Goal: Task Accomplishment & Management: Complete application form

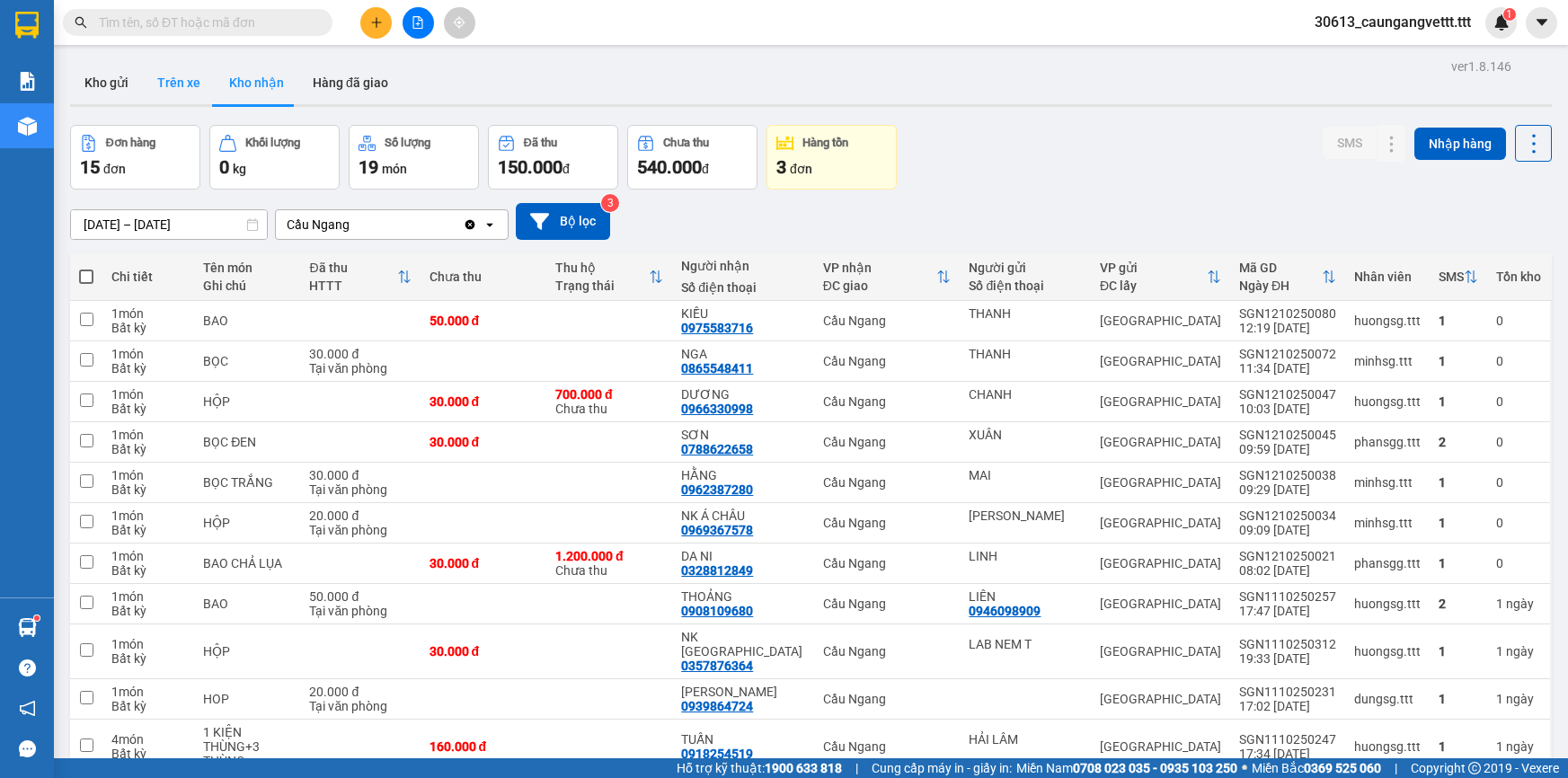
click at [105, 77] on button "Kho gửi" at bounding box center [107, 82] width 73 height 43
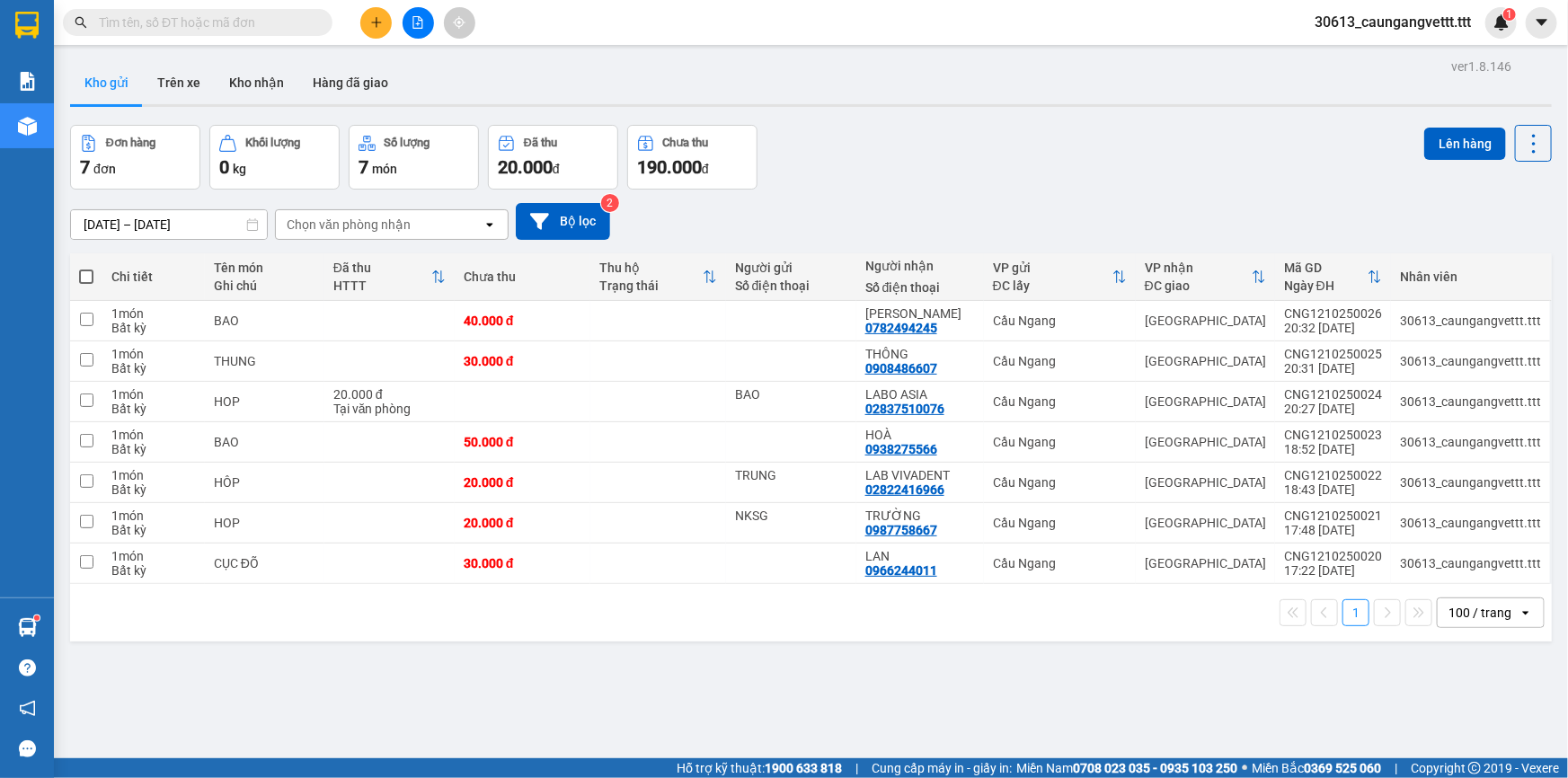
click at [82, 276] on span at bounding box center [85, 276] width 14 height 14
click at [86, 267] on input "checkbox" at bounding box center [86, 267] width 0 height 0
checkbox input "true"
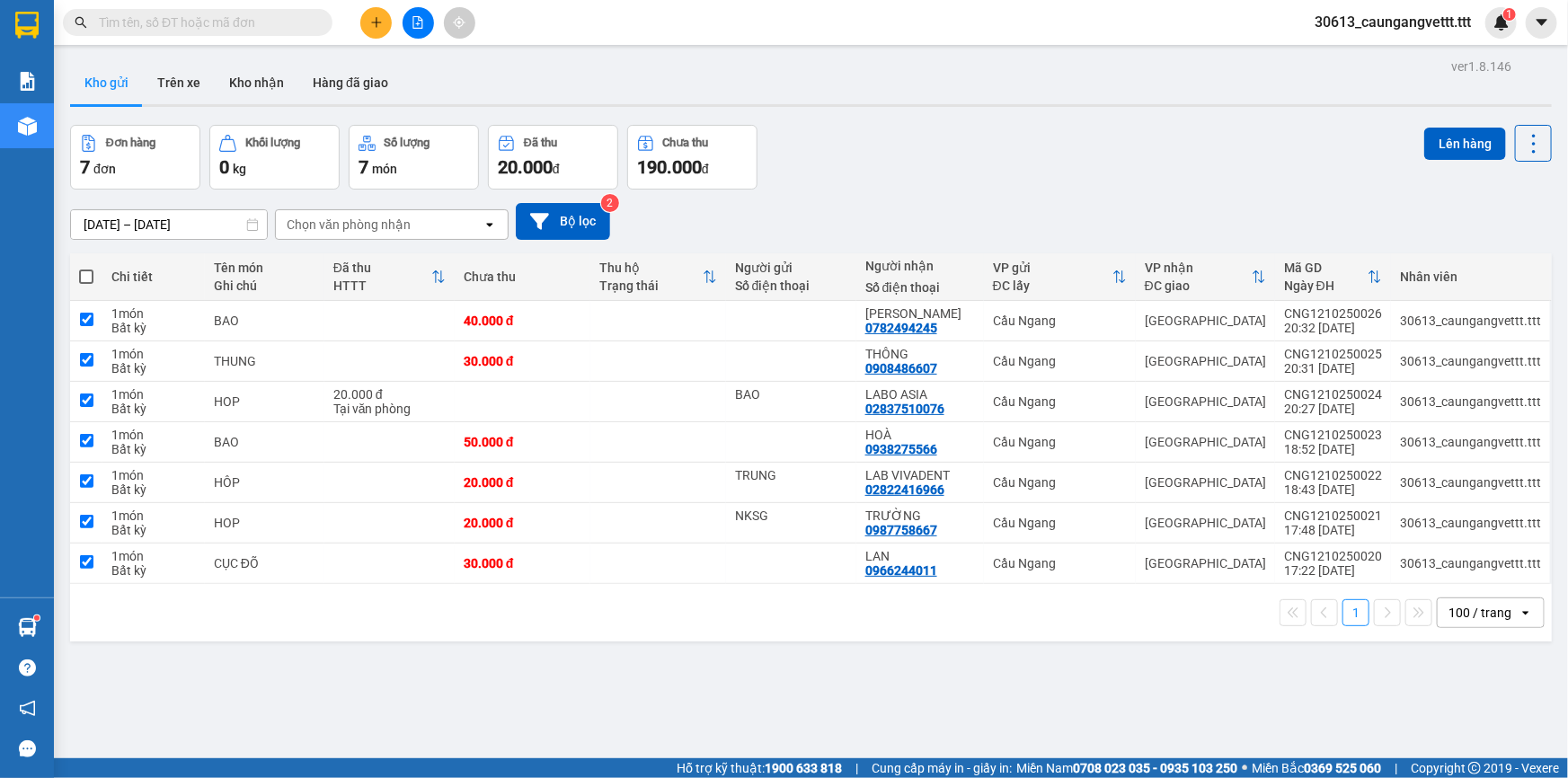
checkbox input "true"
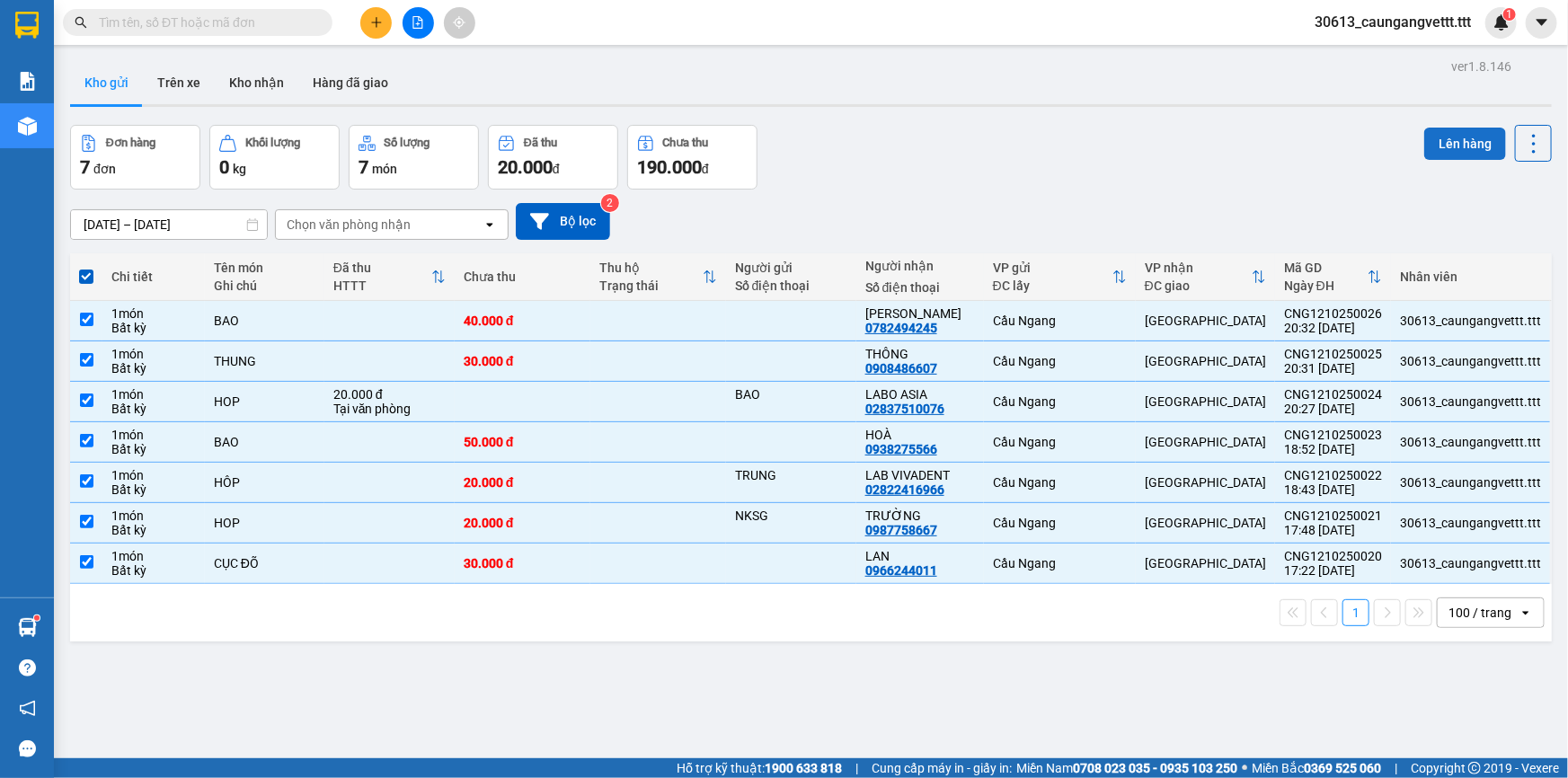
click at [1440, 146] on button "Lên hàng" at bounding box center [1464, 143] width 82 height 32
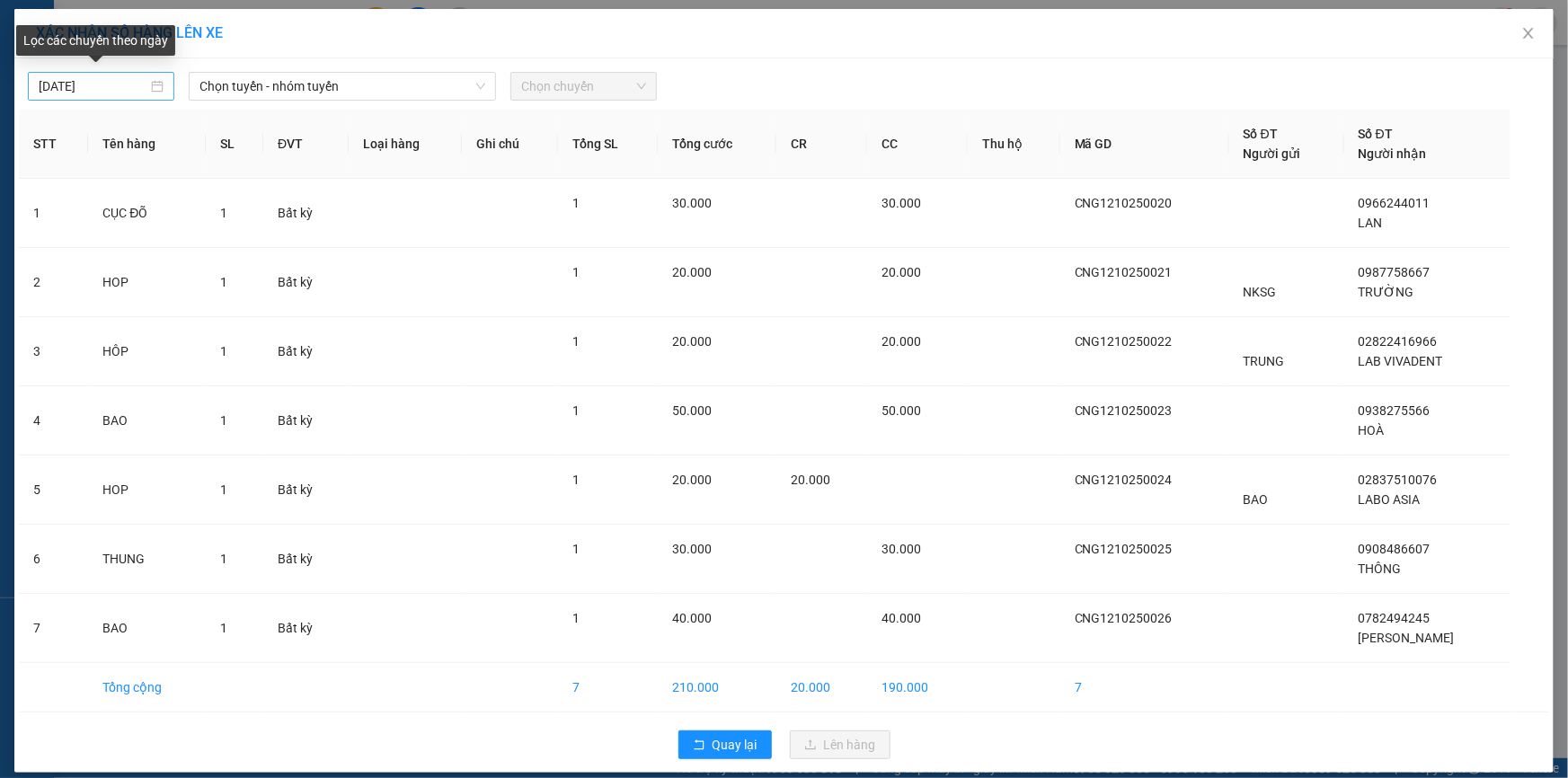
click at [37, 82] on body "Kết quả tìm kiếm ( 1 ) Bộ lọc Mã ĐH Trạng thái Món hàng Thu hộ Tổng cước Chưa c…" at bounding box center [784, 389] width 1568 height 778
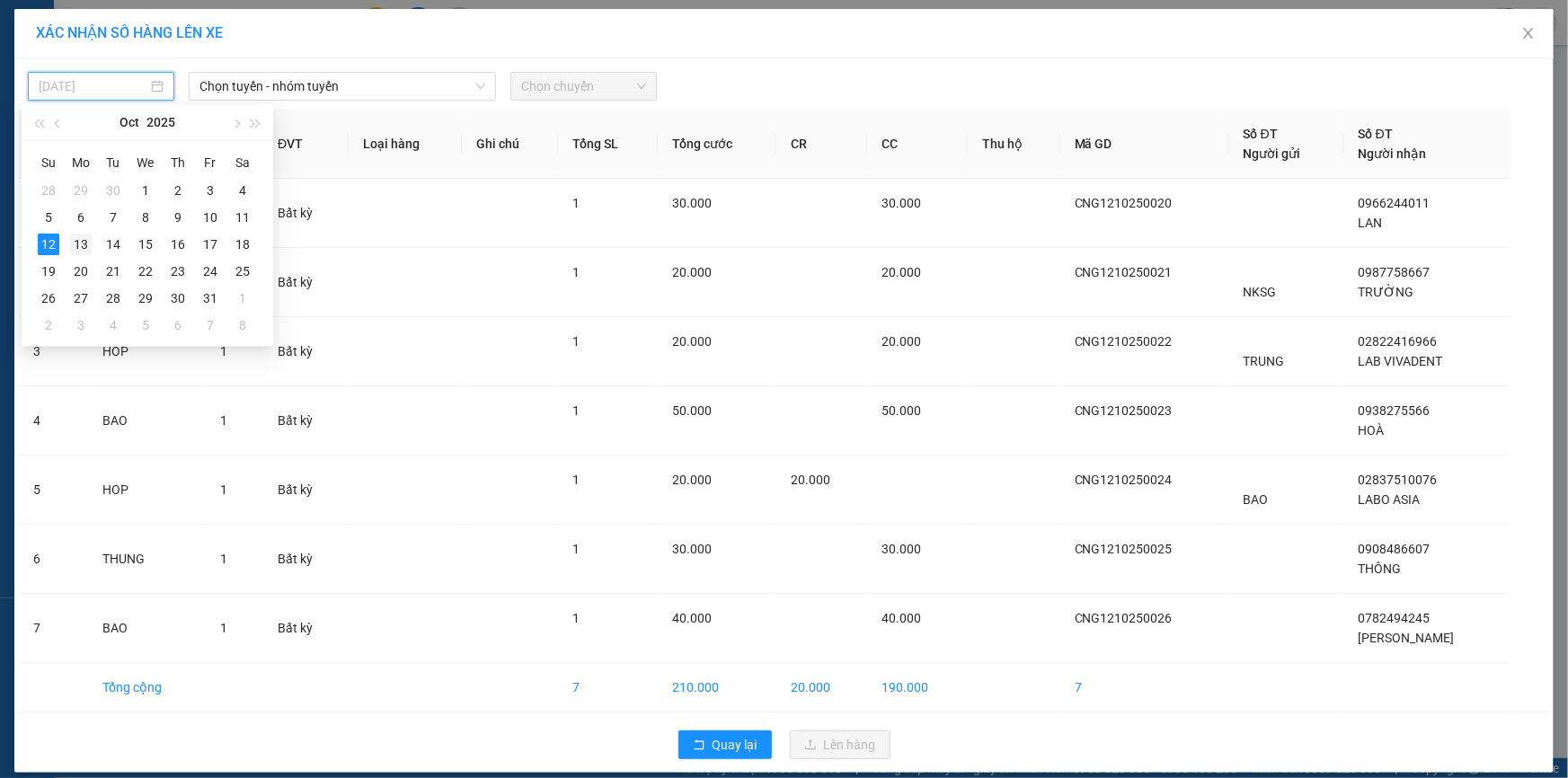
click at [79, 241] on div "13" at bounding box center [81, 244] width 22 height 22
type input "[DATE]"
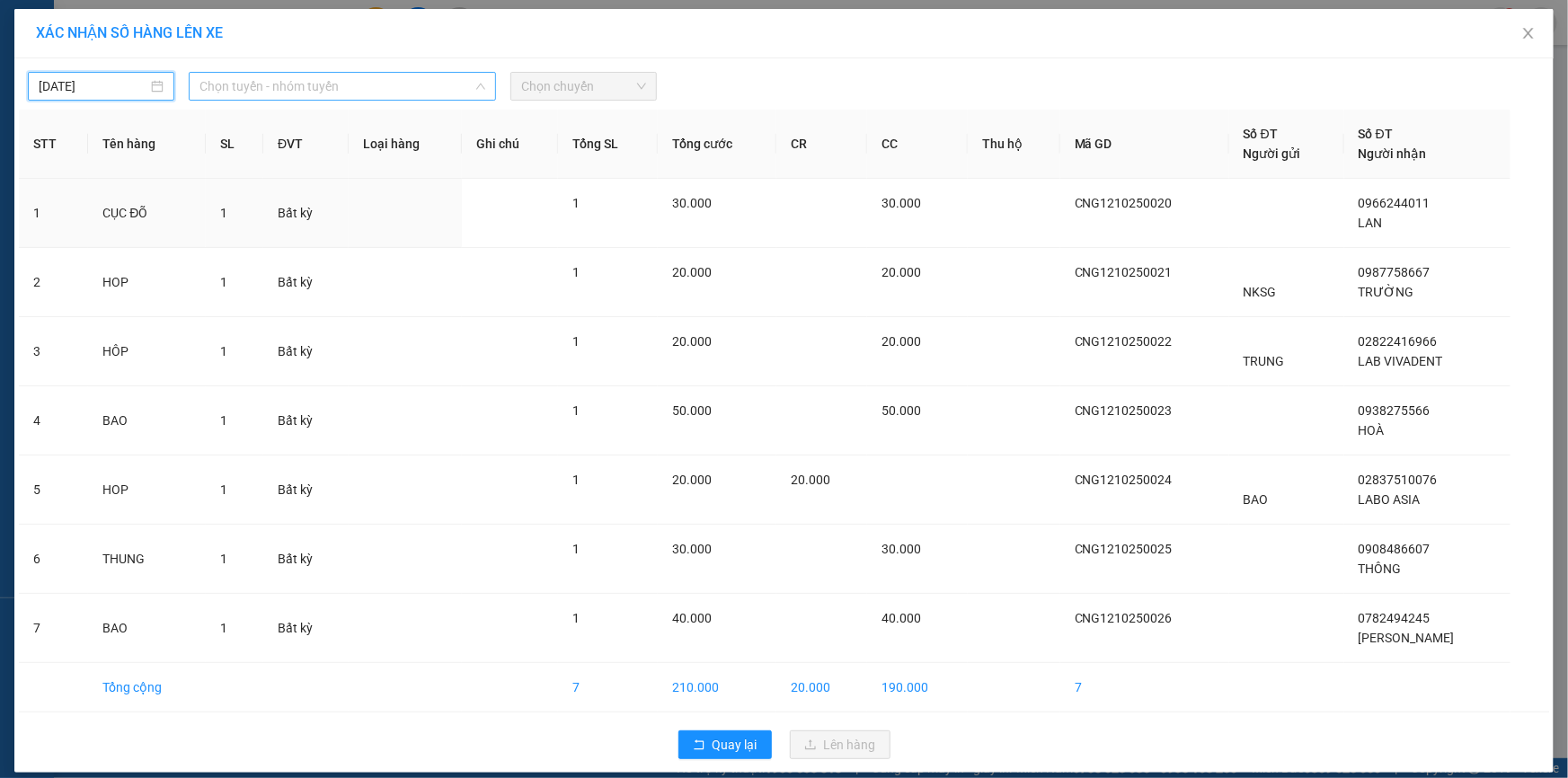
click at [233, 89] on span "Chọn tuyến - nhóm tuyến" at bounding box center [342, 86] width 286 height 27
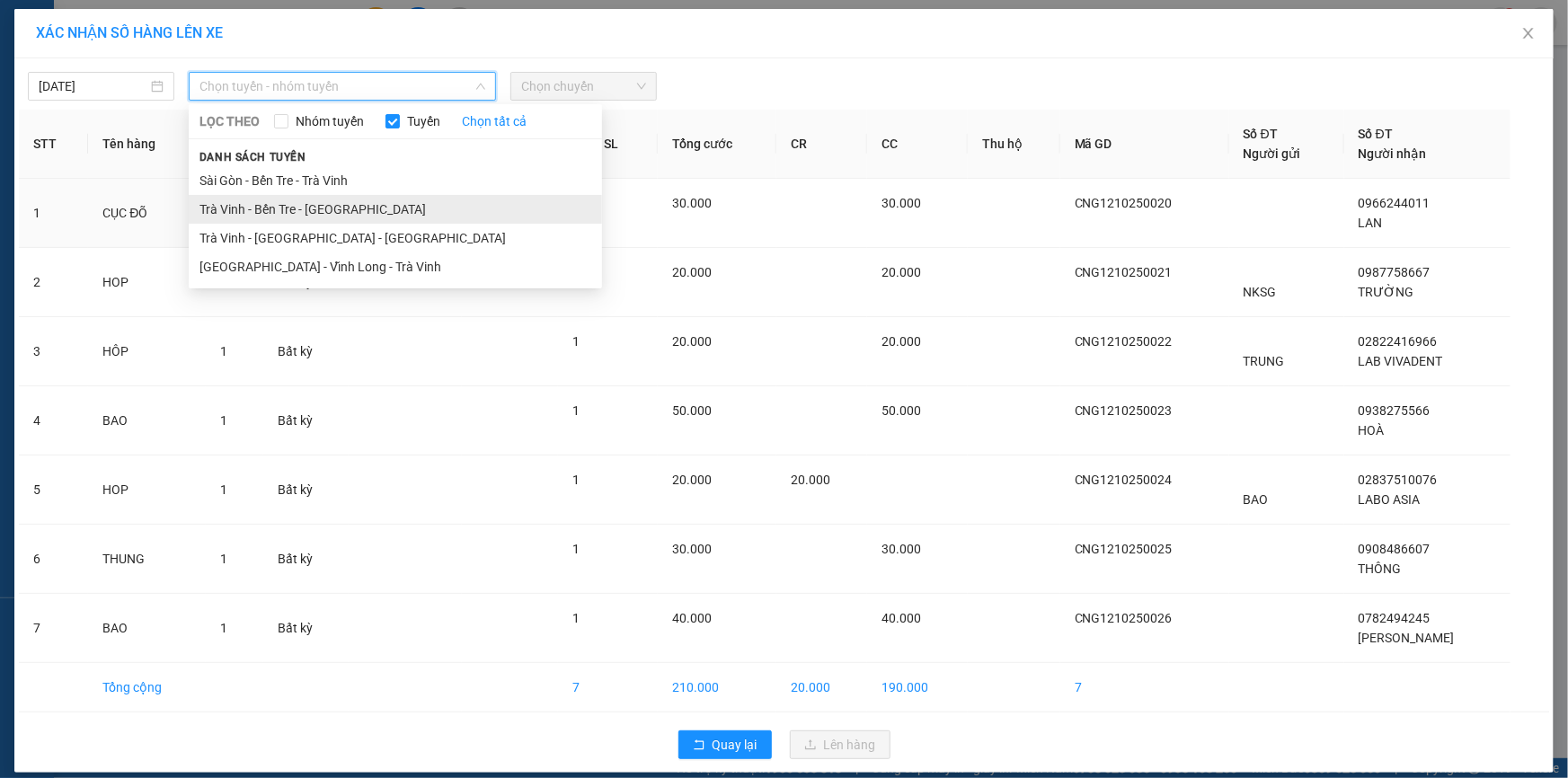
click at [245, 204] on li "Trà Vinh - Bến Tre - [GEOGRAPHIC_DATA]" at bounding box center [395, 209] width 414 height 29
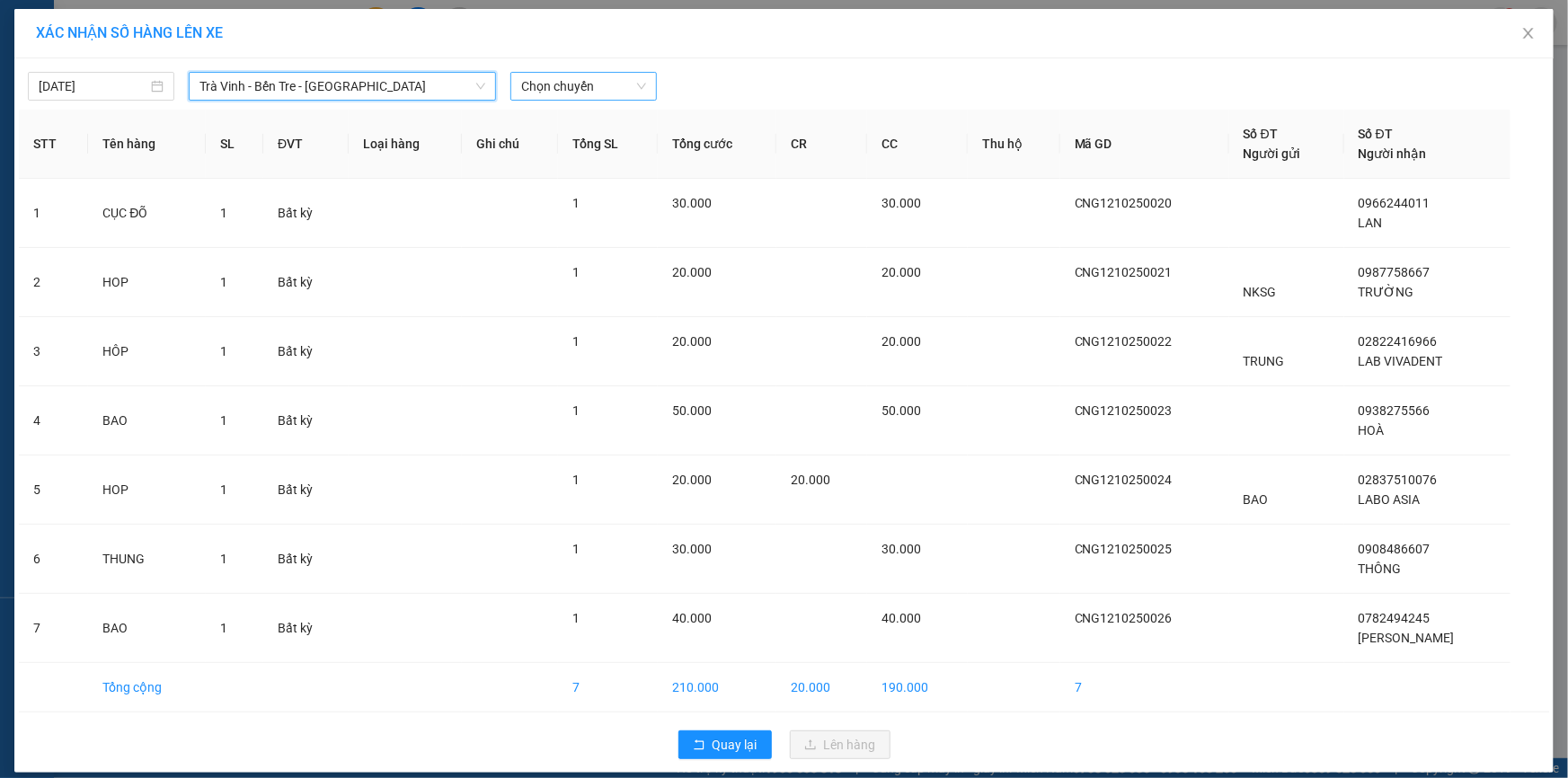
click at [559, 82] on span "Chọn chuyến" at bounding box center [583, 86] width 125 height 27
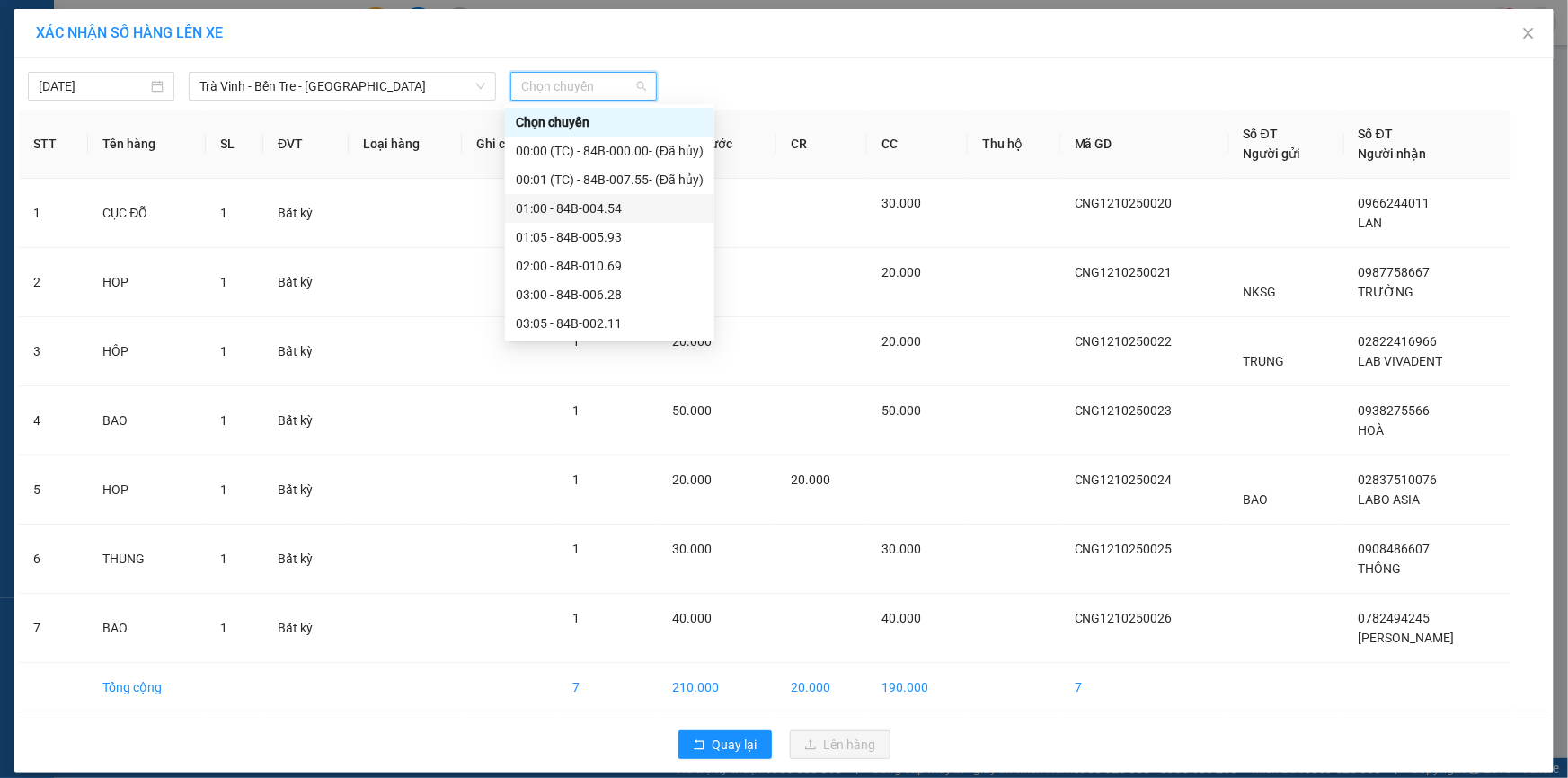
click at [583, 206] on div "01:00 - 84B-004.54" at bounding box center [610, 208] width 188 height 20
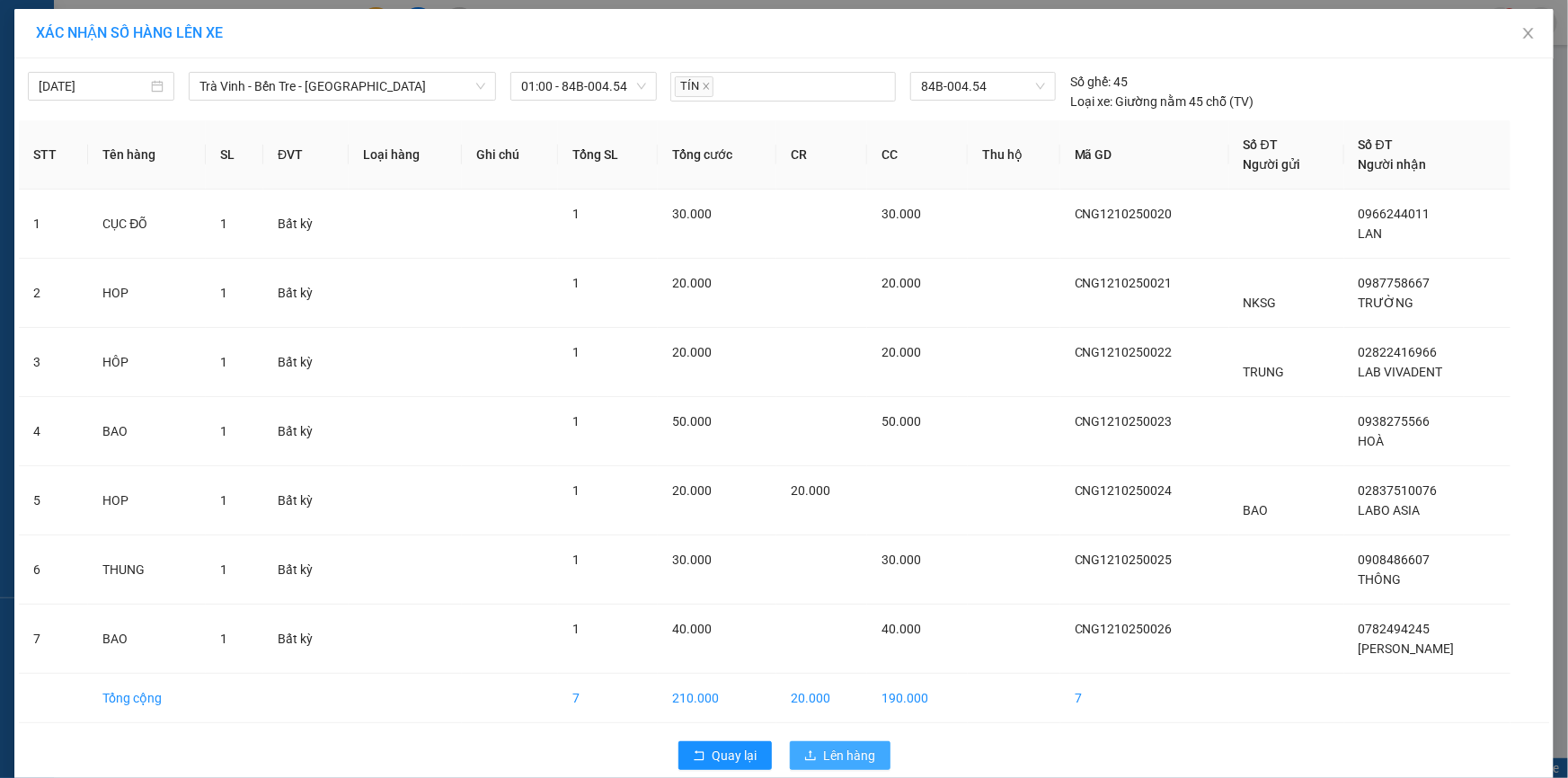
click at [840, 750] on span "Lên hàng" at bounding box center [850, 755] width 53 height 20
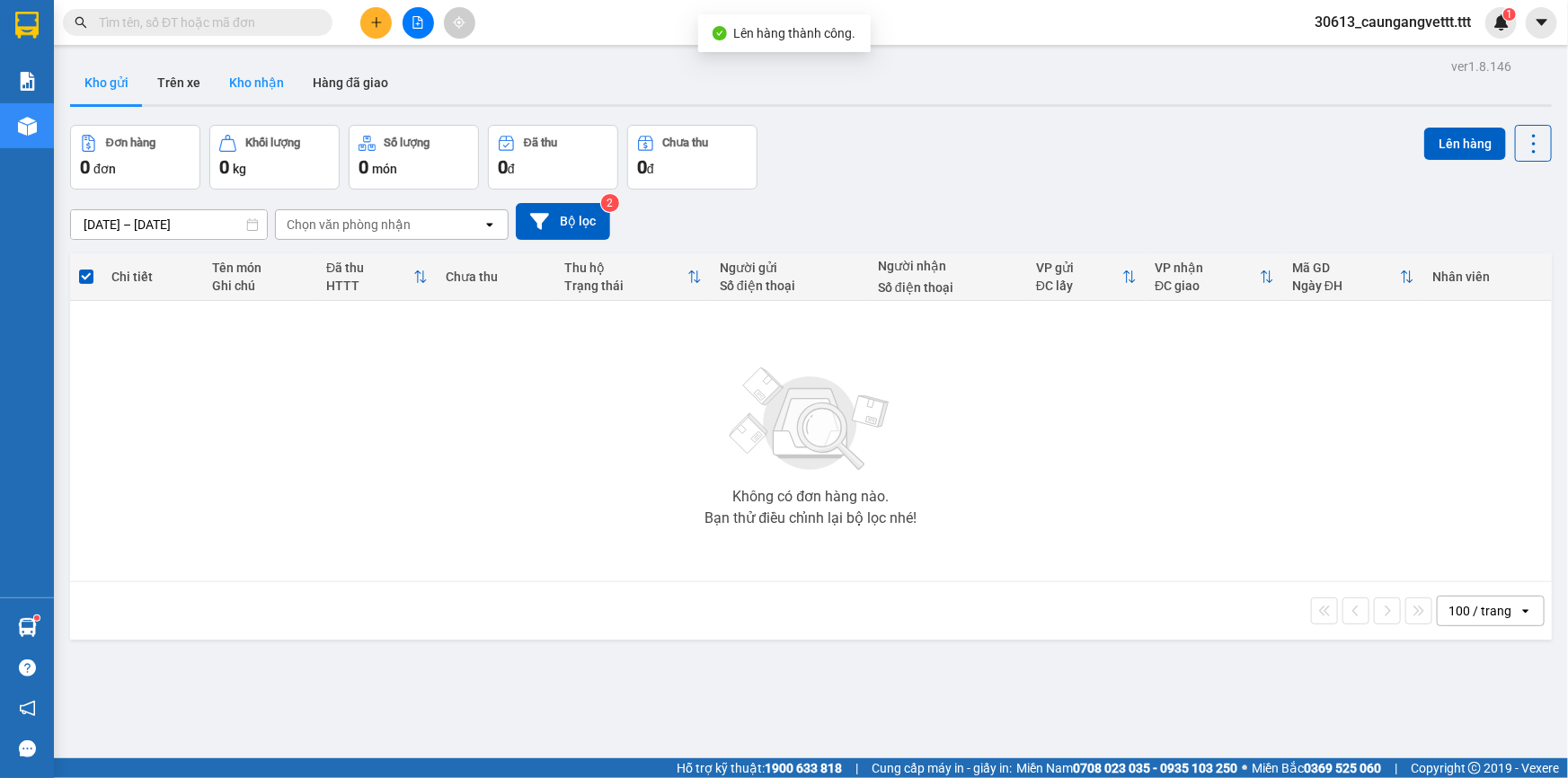
click at [275, 78] on button "Kho nhận" at bounding box center [256, 82] width 83 height 43
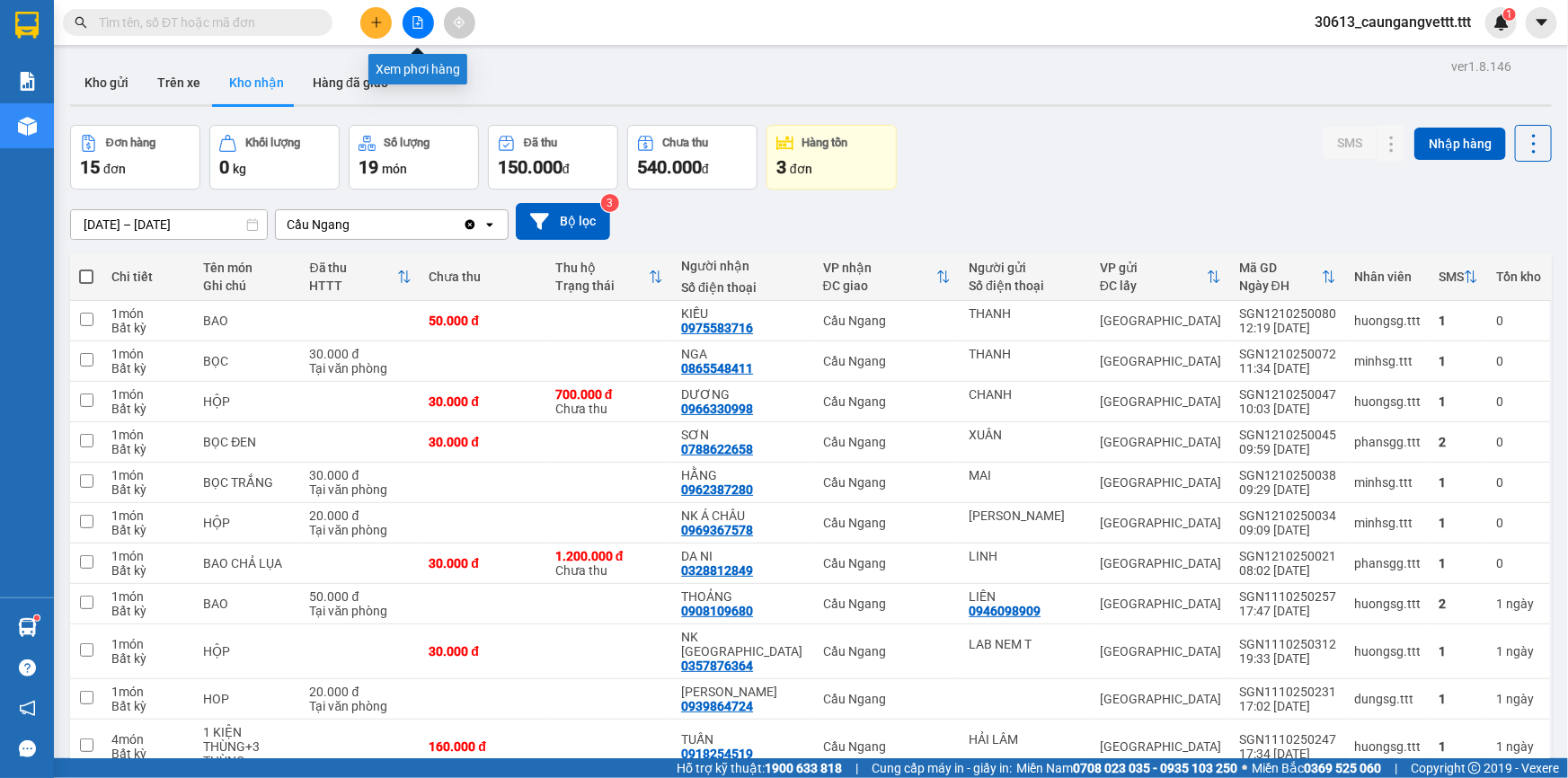
click at [414, 23] on icon "file-add" at bounding box center [417, 22] width 12 height 12
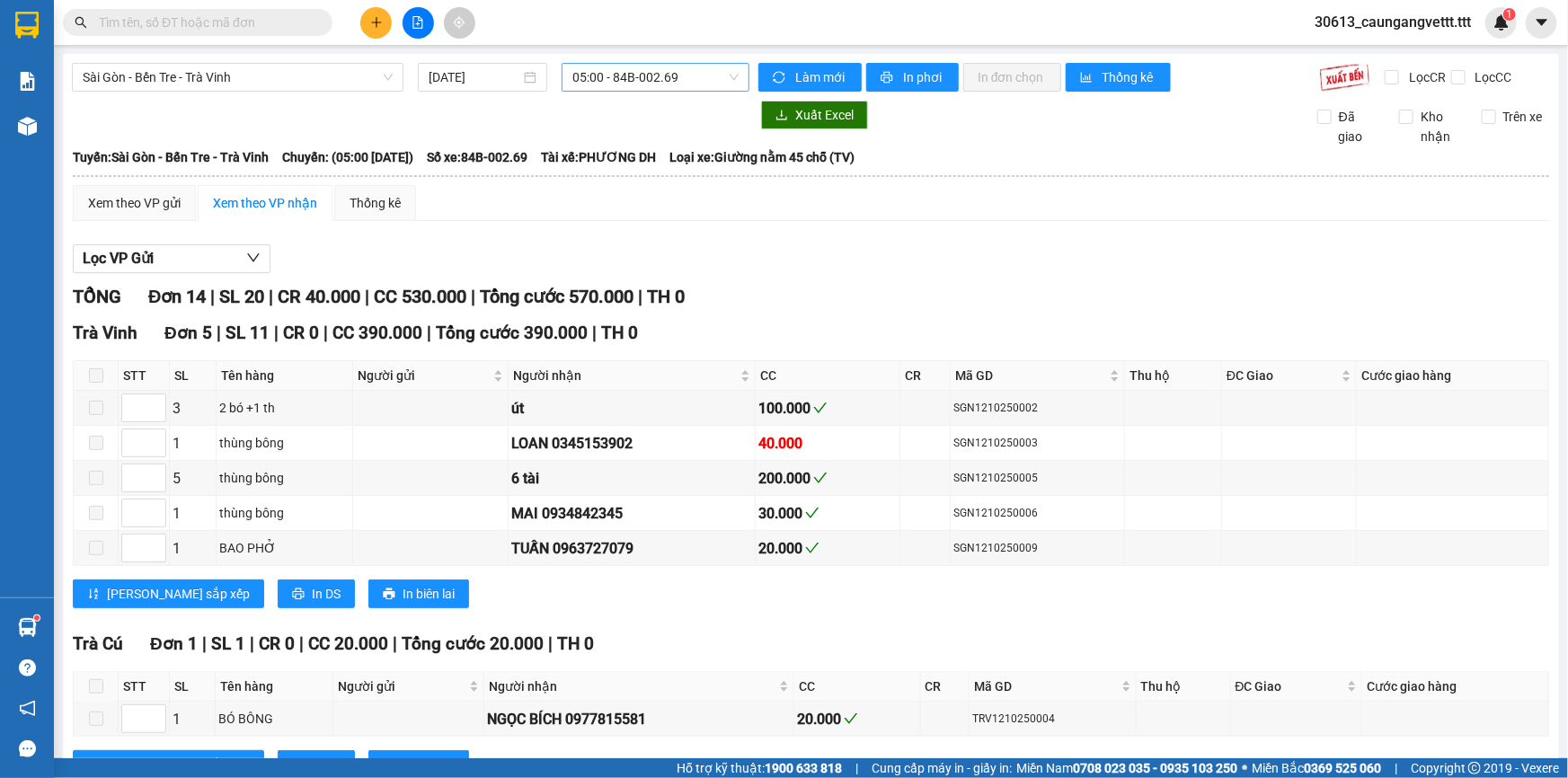
click at [623, 75] on span "05:00 - 84B-002.69" at bounding box center [655, 77] width 166 height 27
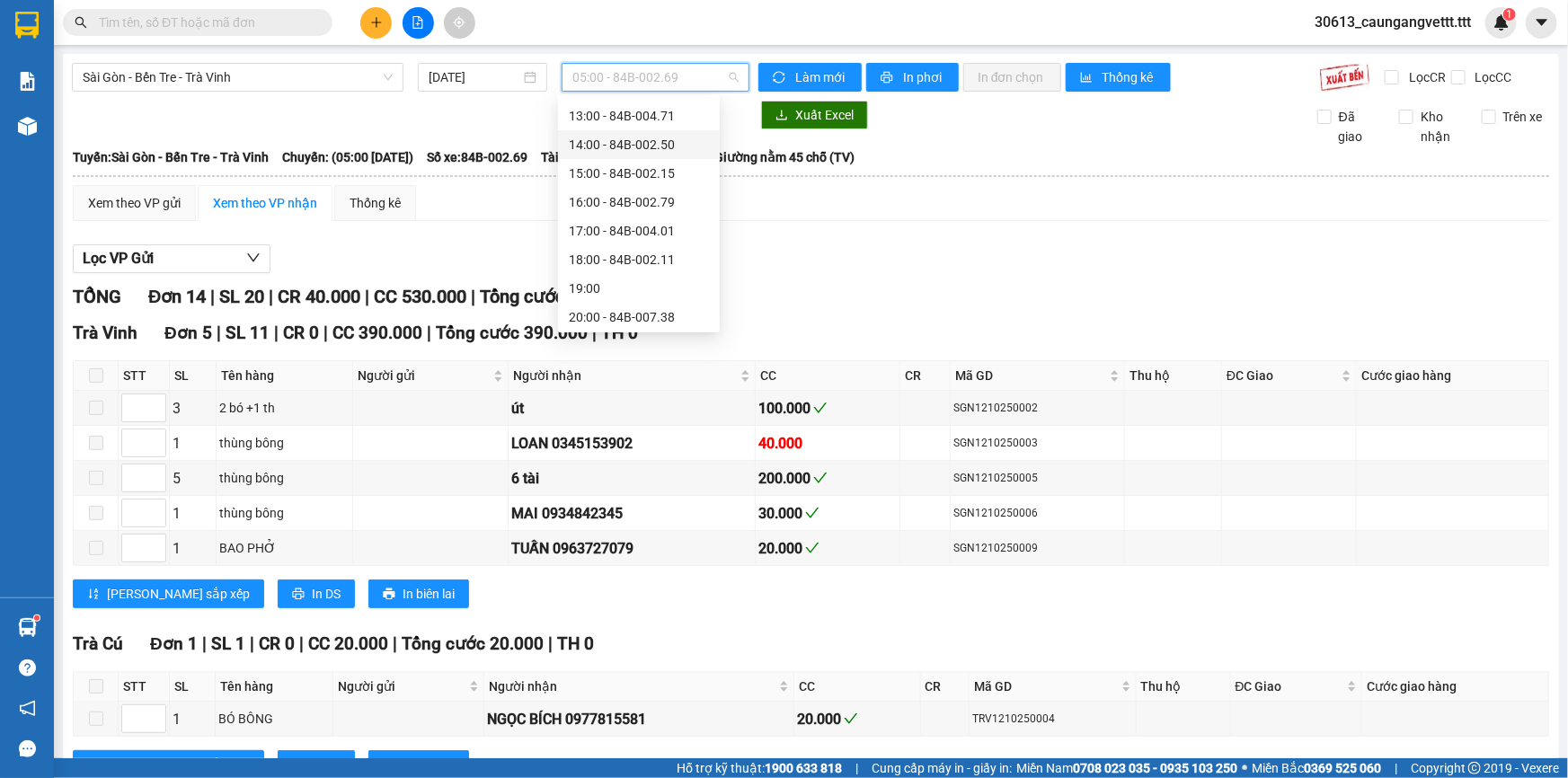
scroll to position [288, 0]
click at [617, 284] on div "20:00 - 84B-007.38" at bounding box center [638, 285] width 140 height 20
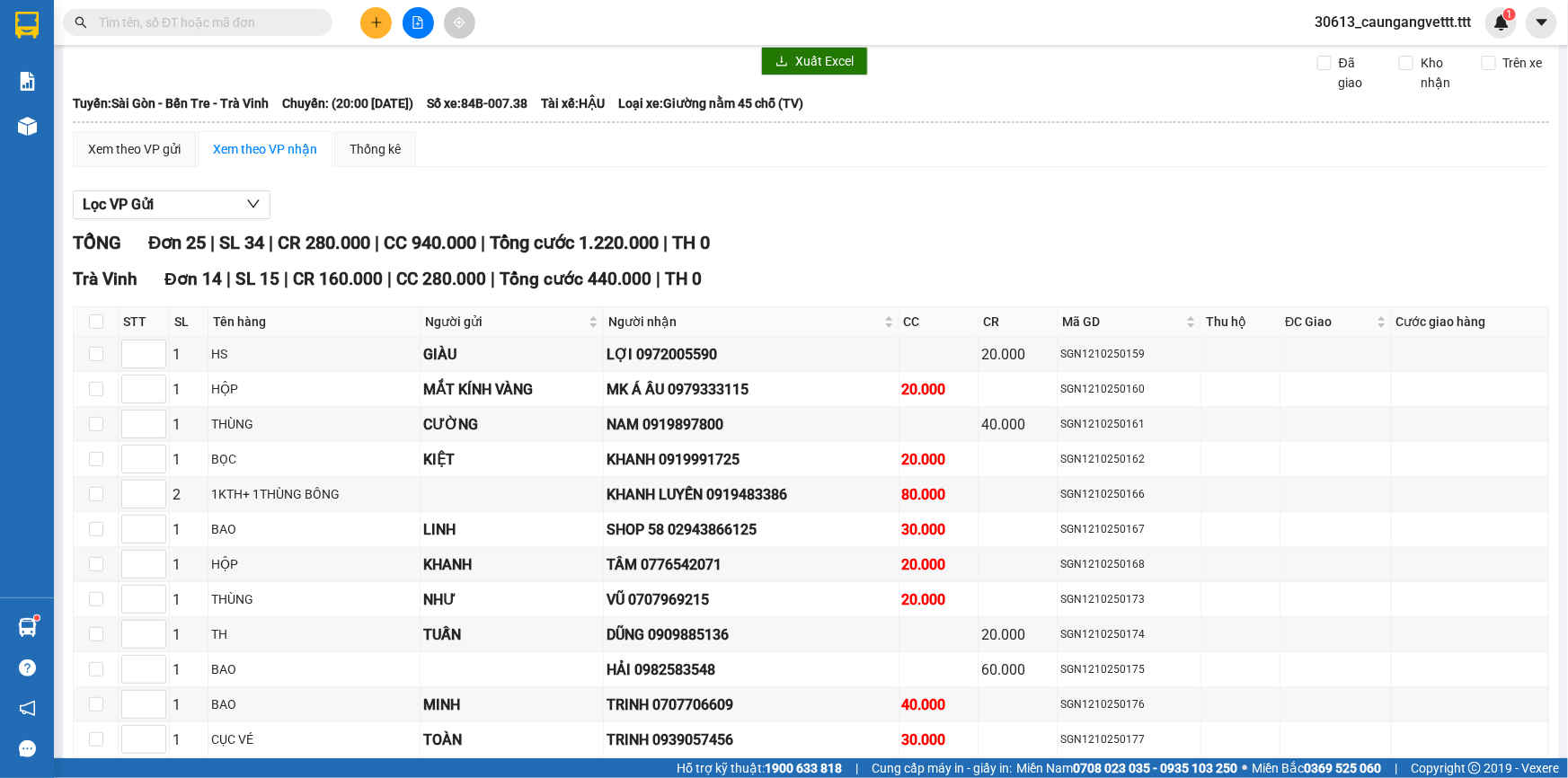
scroll to position [19, 0]
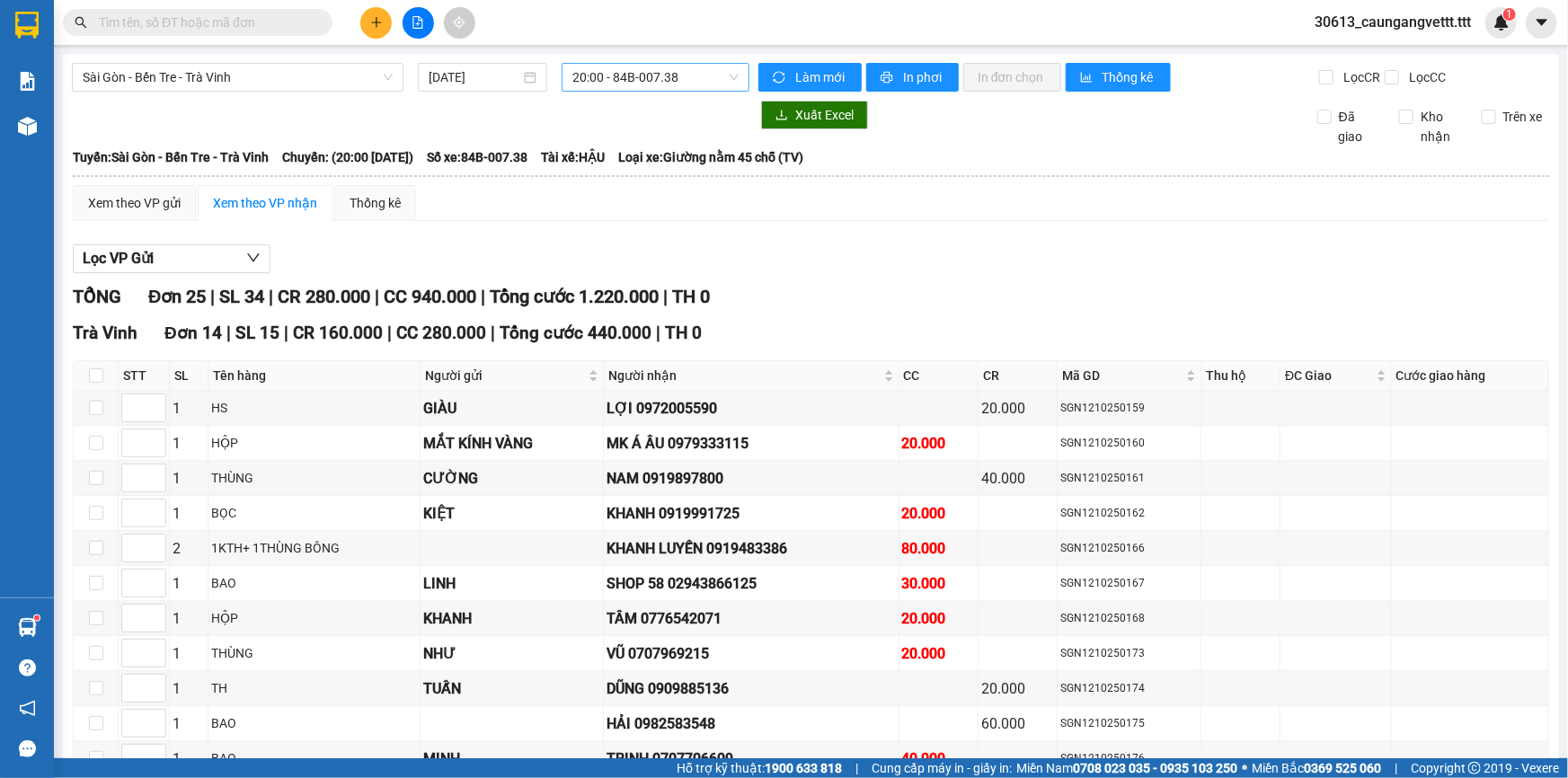
click at [626, 66] on span "20:00 - 84B-007.38" at bounding box center [655, 77] width 166 height 27
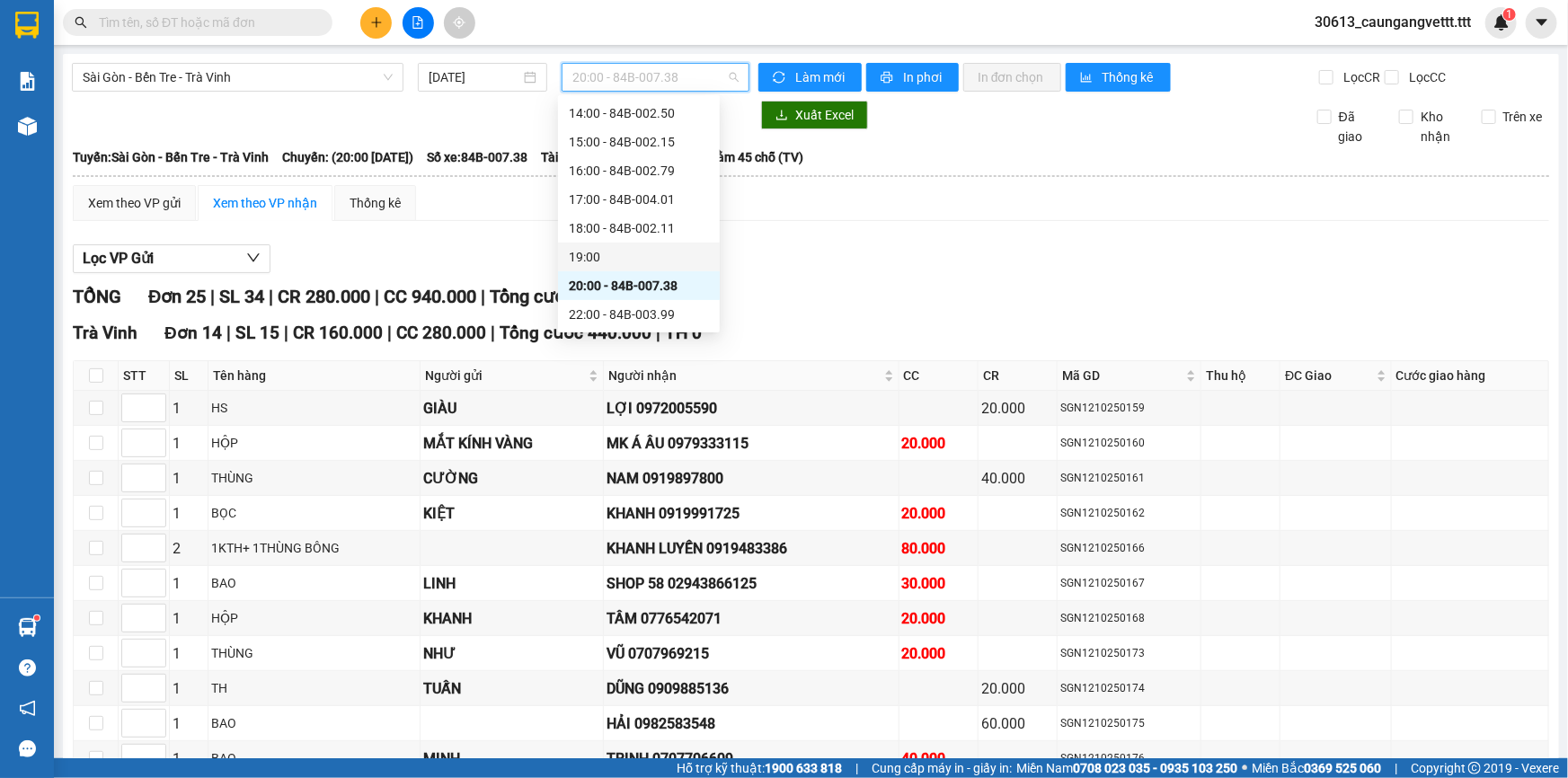
click at [587, 251] on div "19:00" at bounding box center [638, 256] width 140 height 20
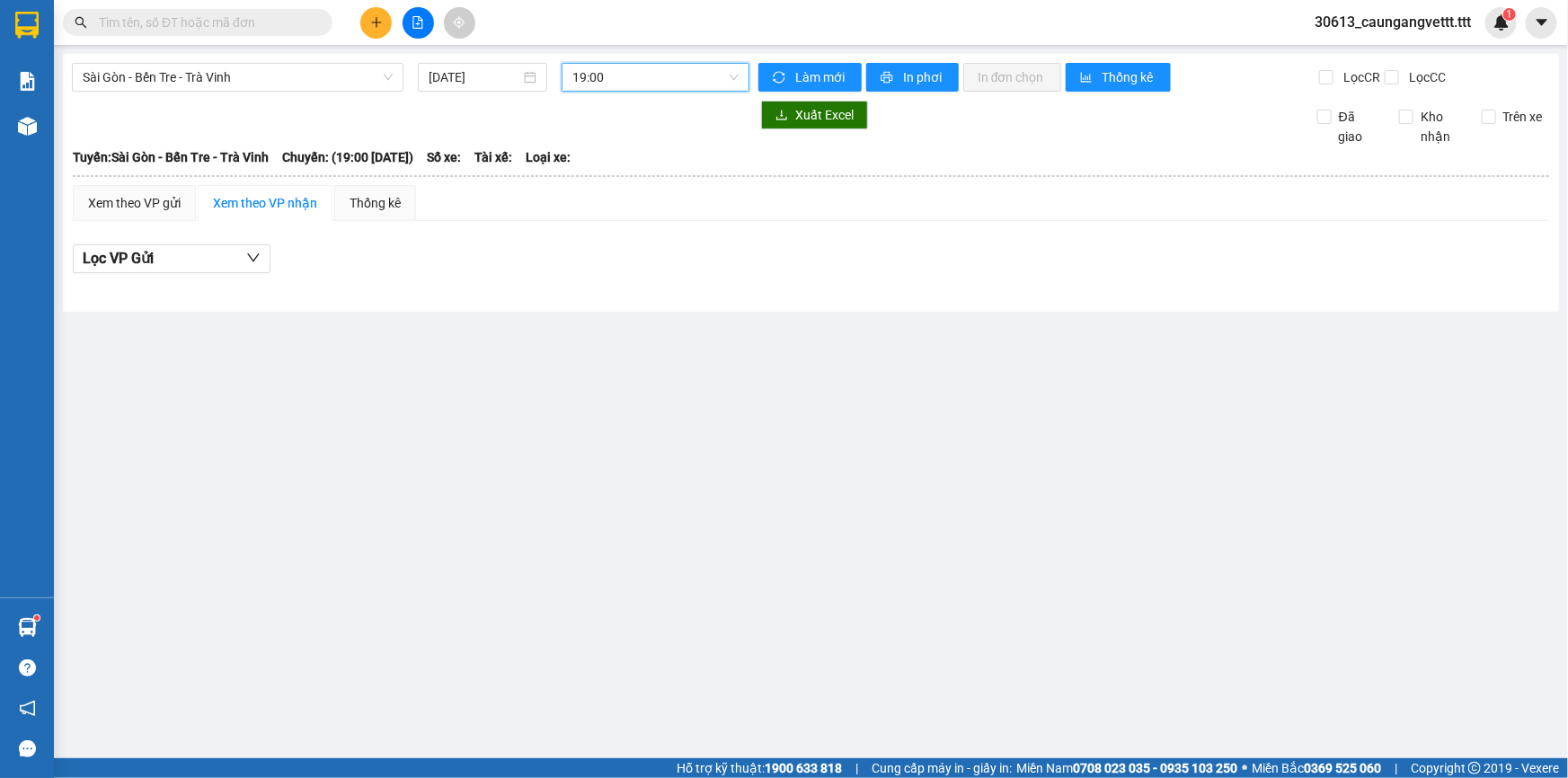
click at [628, 72] on span "19:00" at bounding box center [655, 77] width 166 height 27
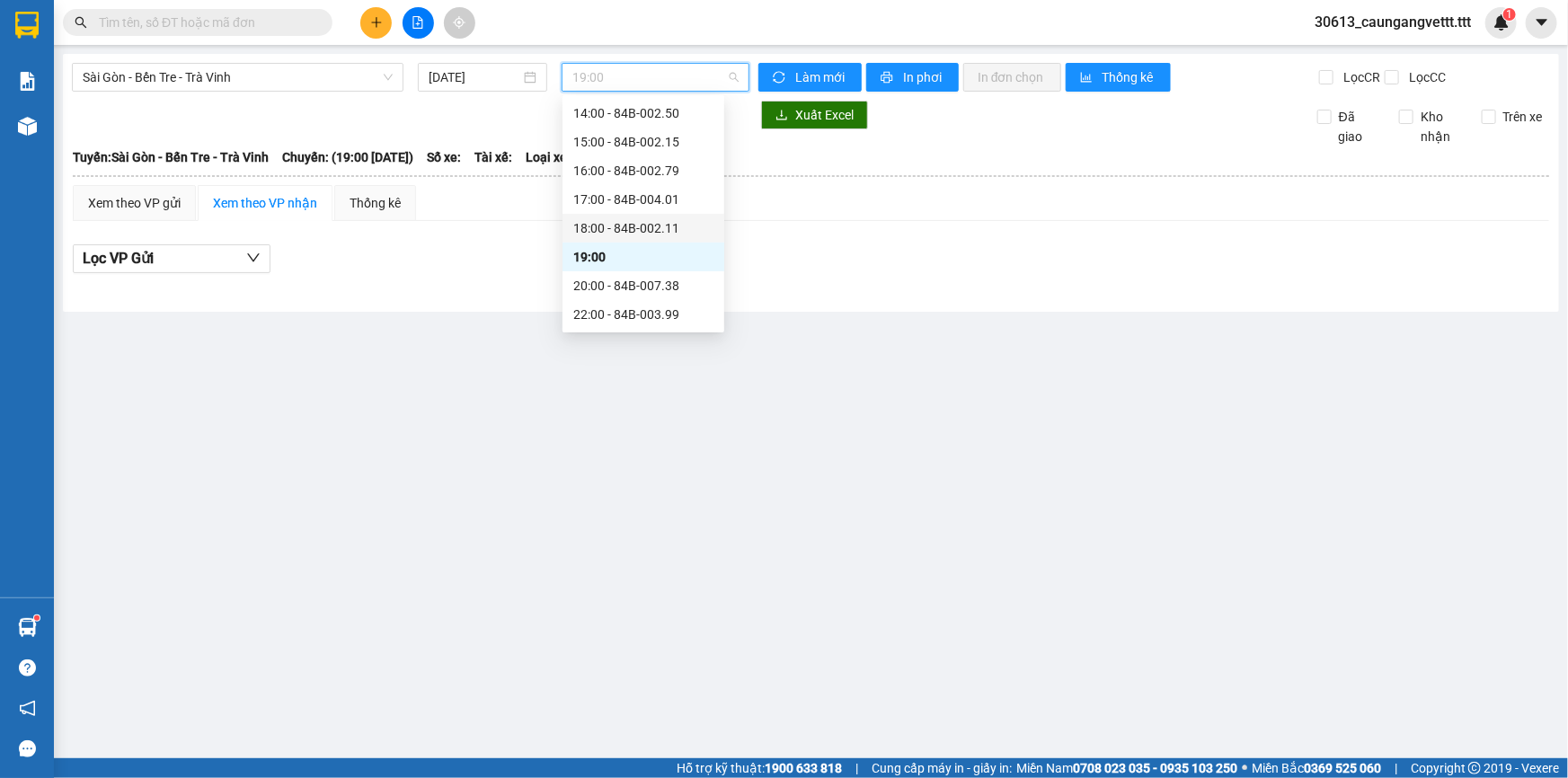
click at [602, 224] on div "18:00 - 84B-002.11" at bounding box center [642, 228] width 140 height 20
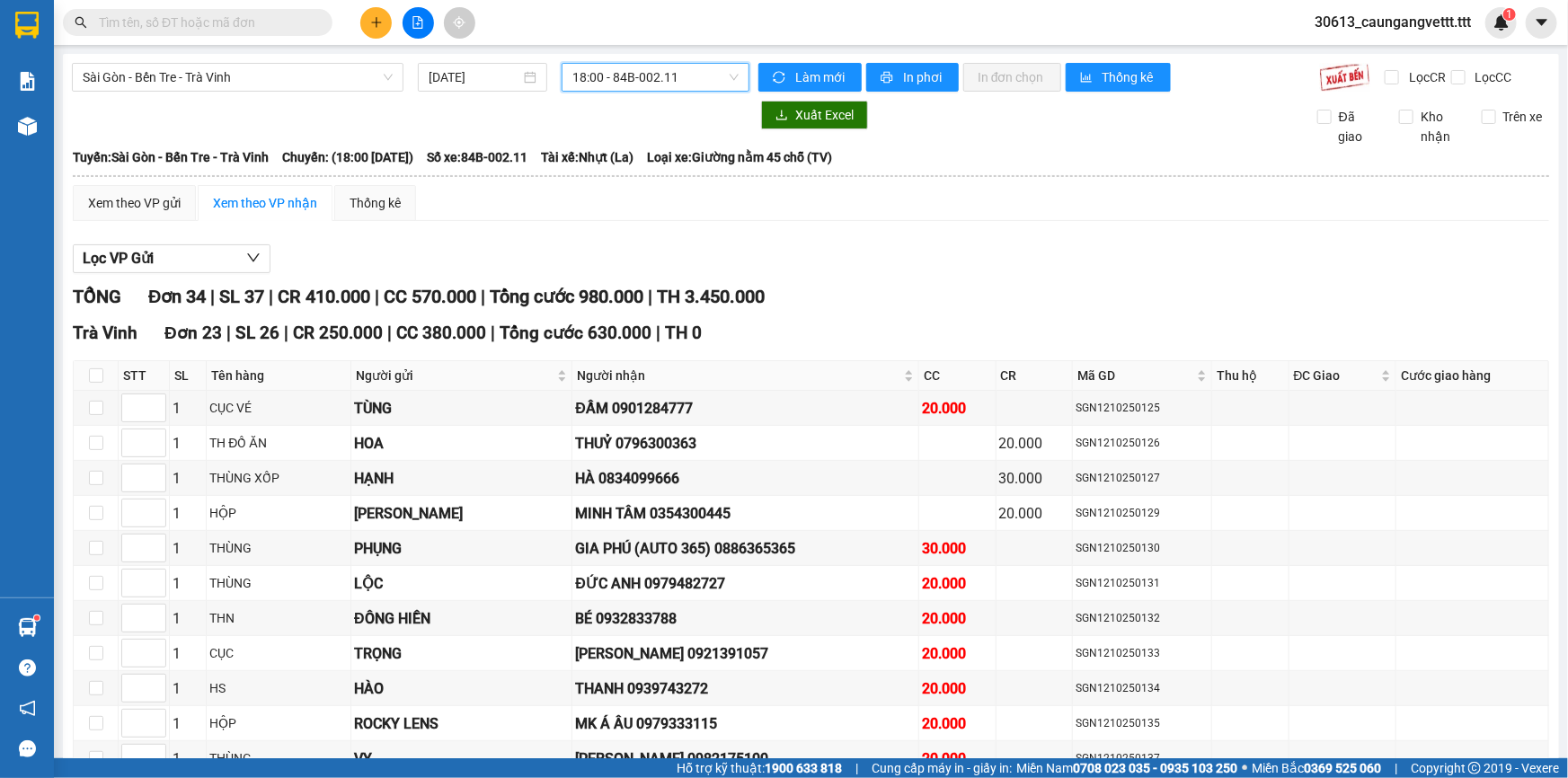
click at [609, 86] on span "18:00 - 84B-002.11" at bounding box center [655, 77] width 166 height 27
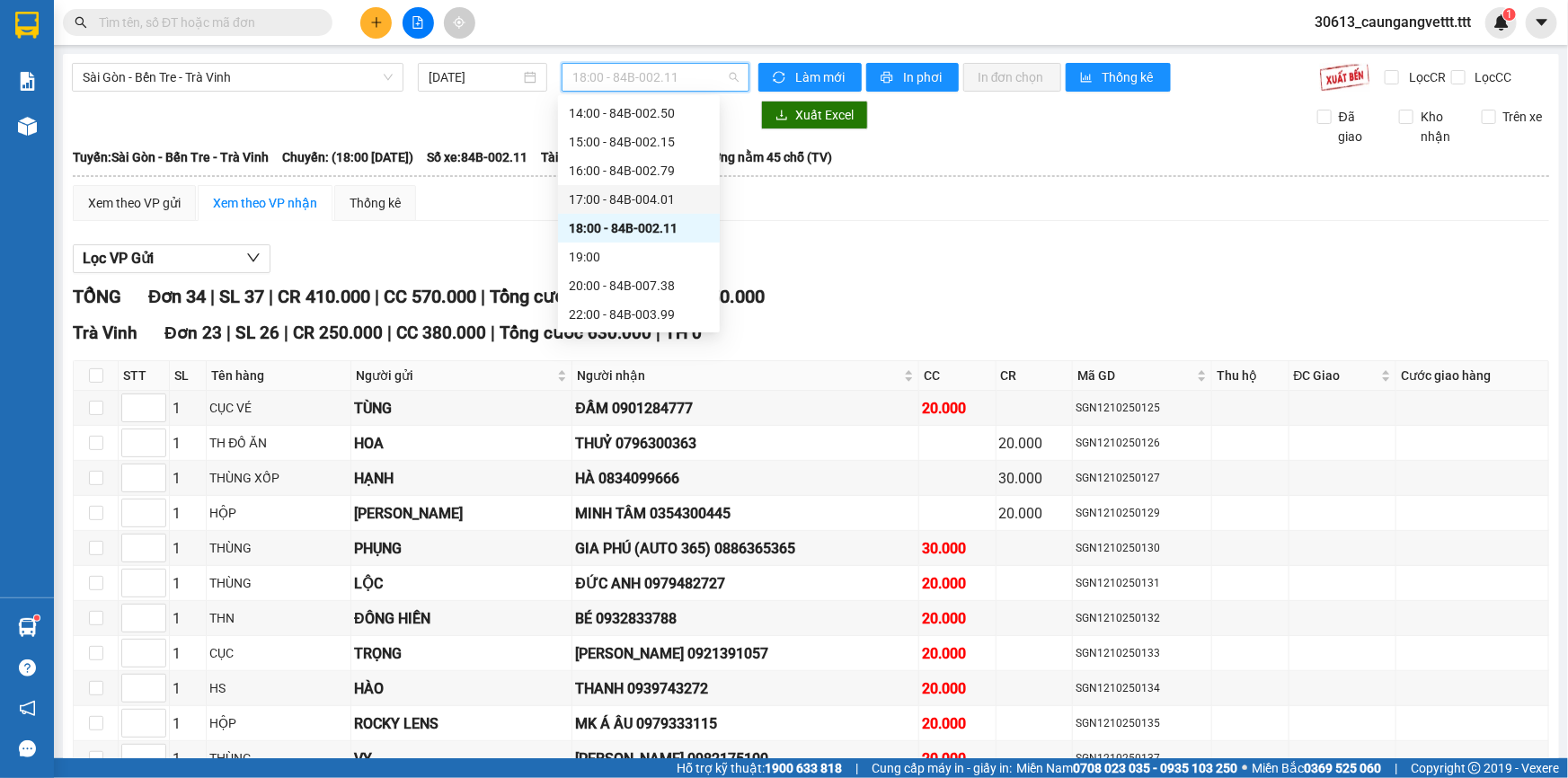
click at [602, 197] on div "17:00 - 84B-004.01" at bounding box center [638, 199] width 140 height 20
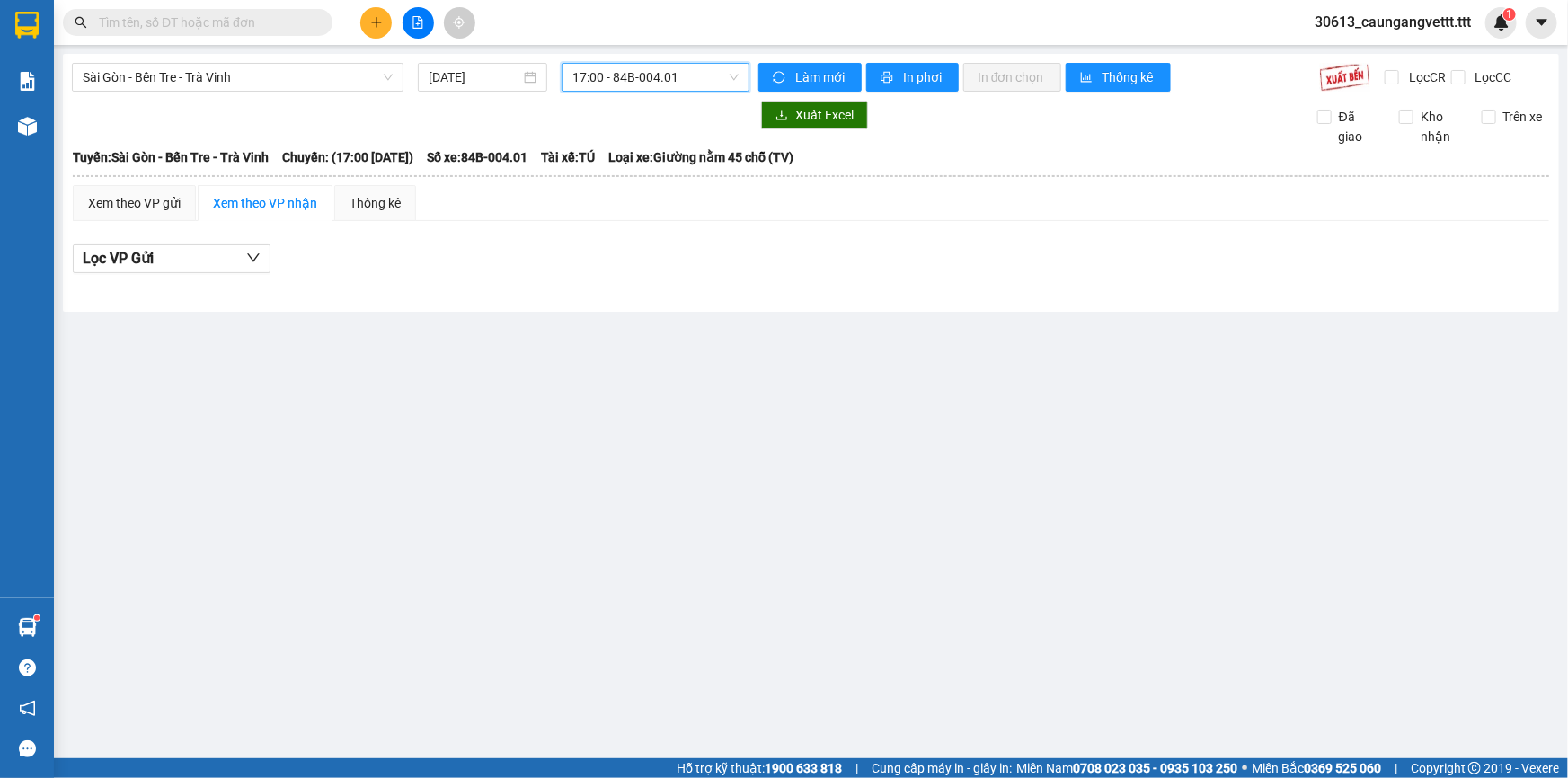
click at [624, 74] on span "17:00 - 84B-004.01" at bounding box center [655, 77] width 166 height 27
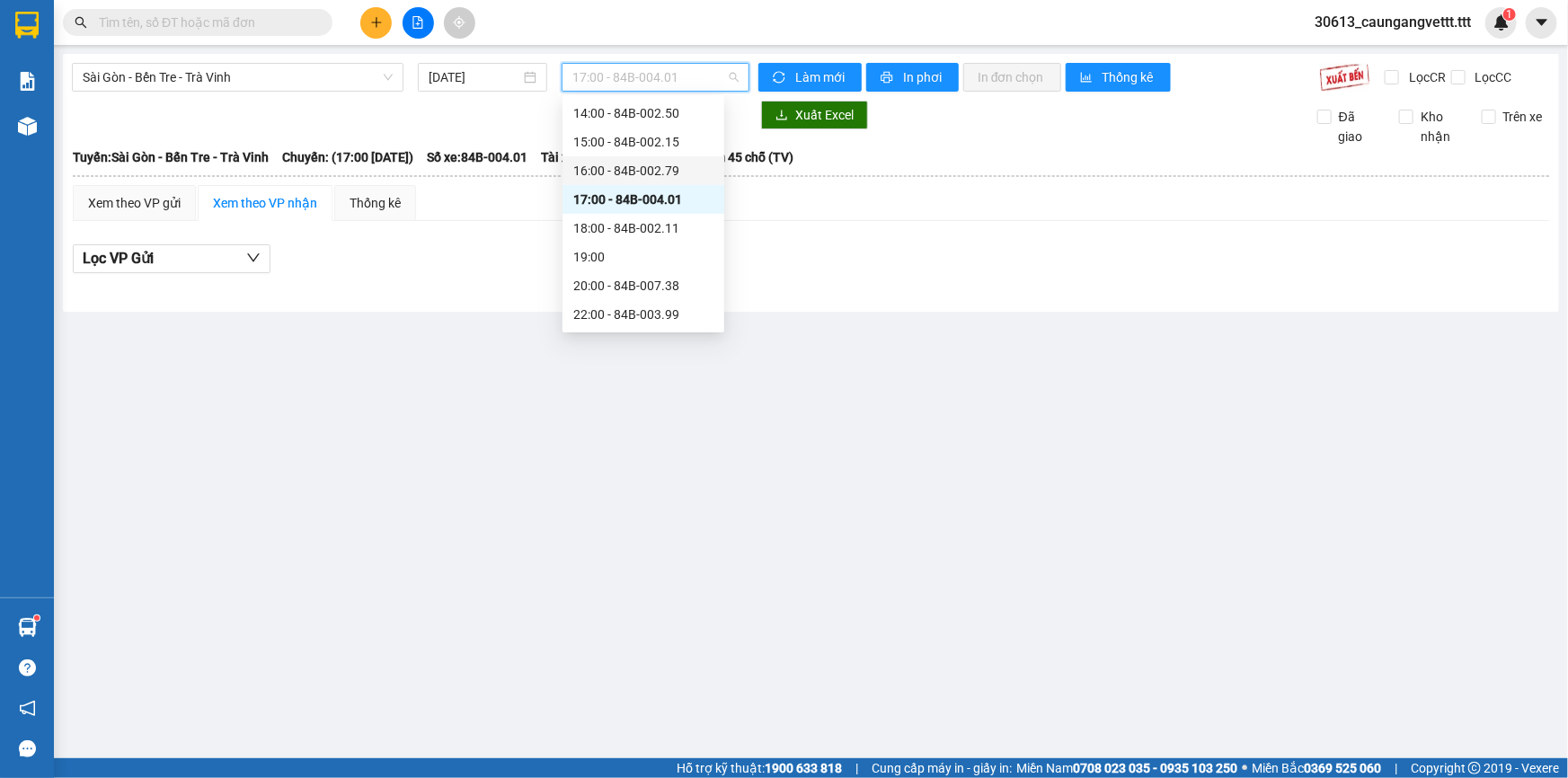
click at [607, 171] on div "16:00 - 84B-002.79" at bounding box center [642, 170] width 140 height 20
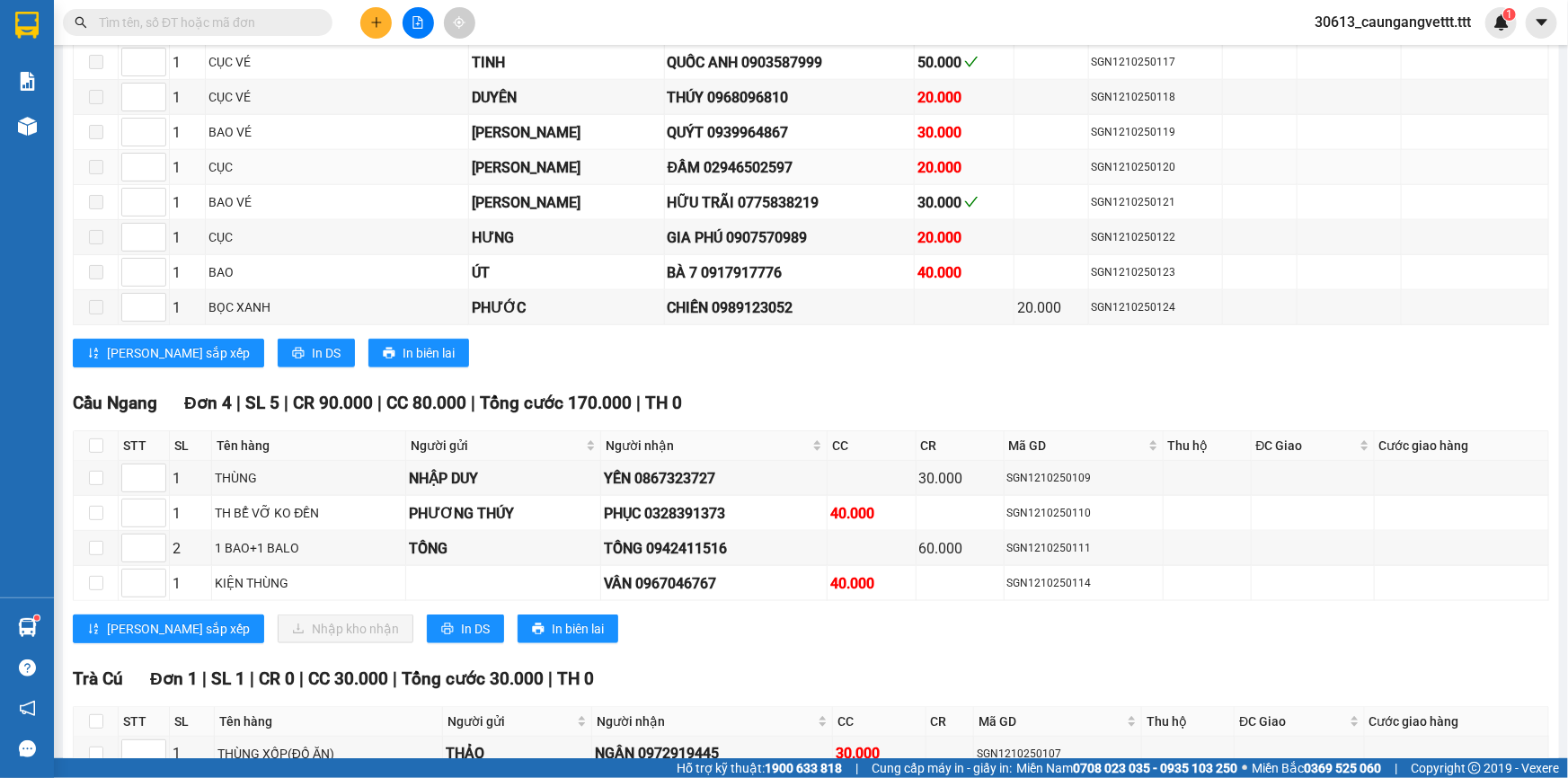
scroll to position [979, 0]
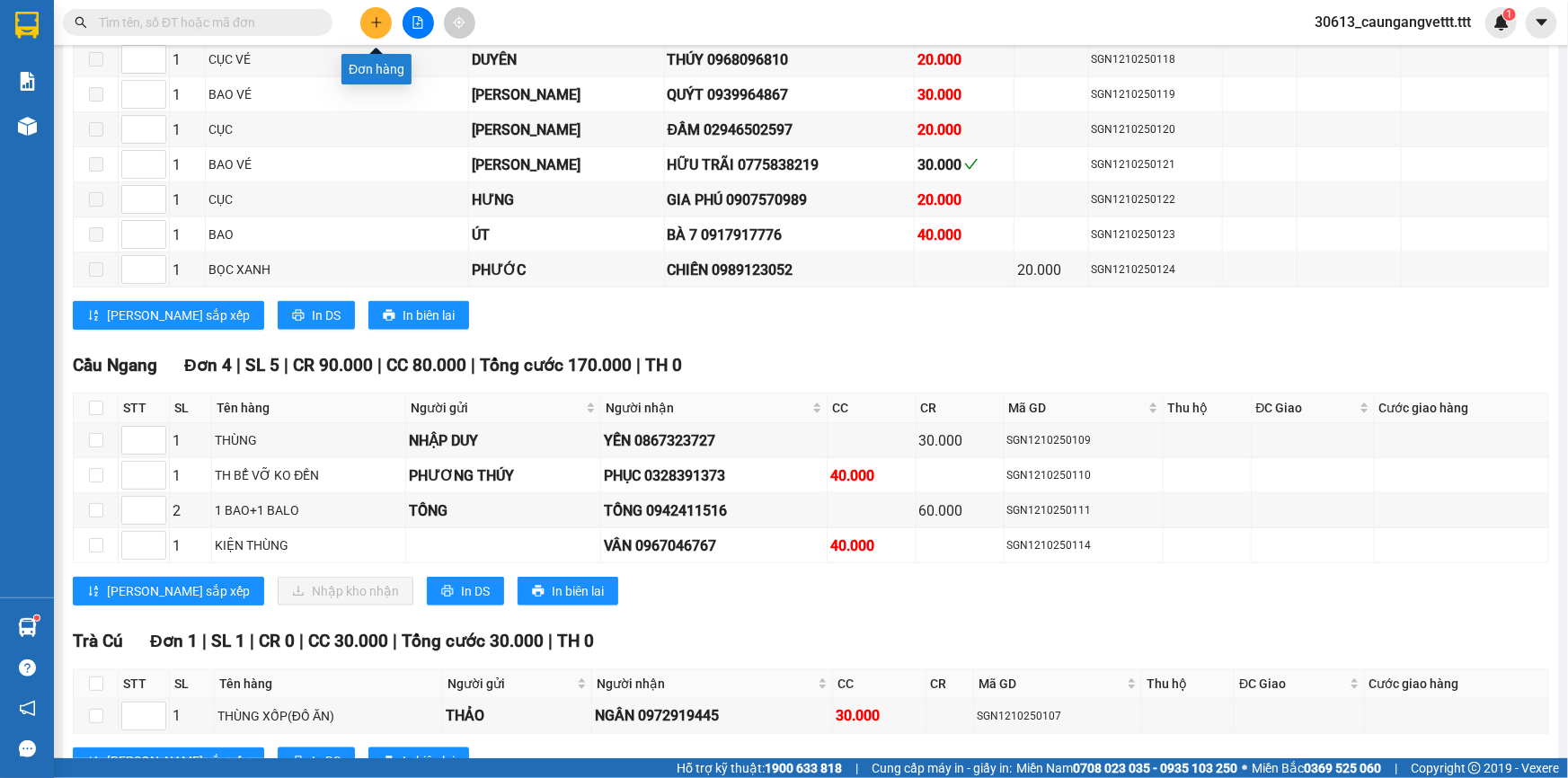
click at [372, 19] on icon "plus" at bounding box center [376, 22] width 12 height 12
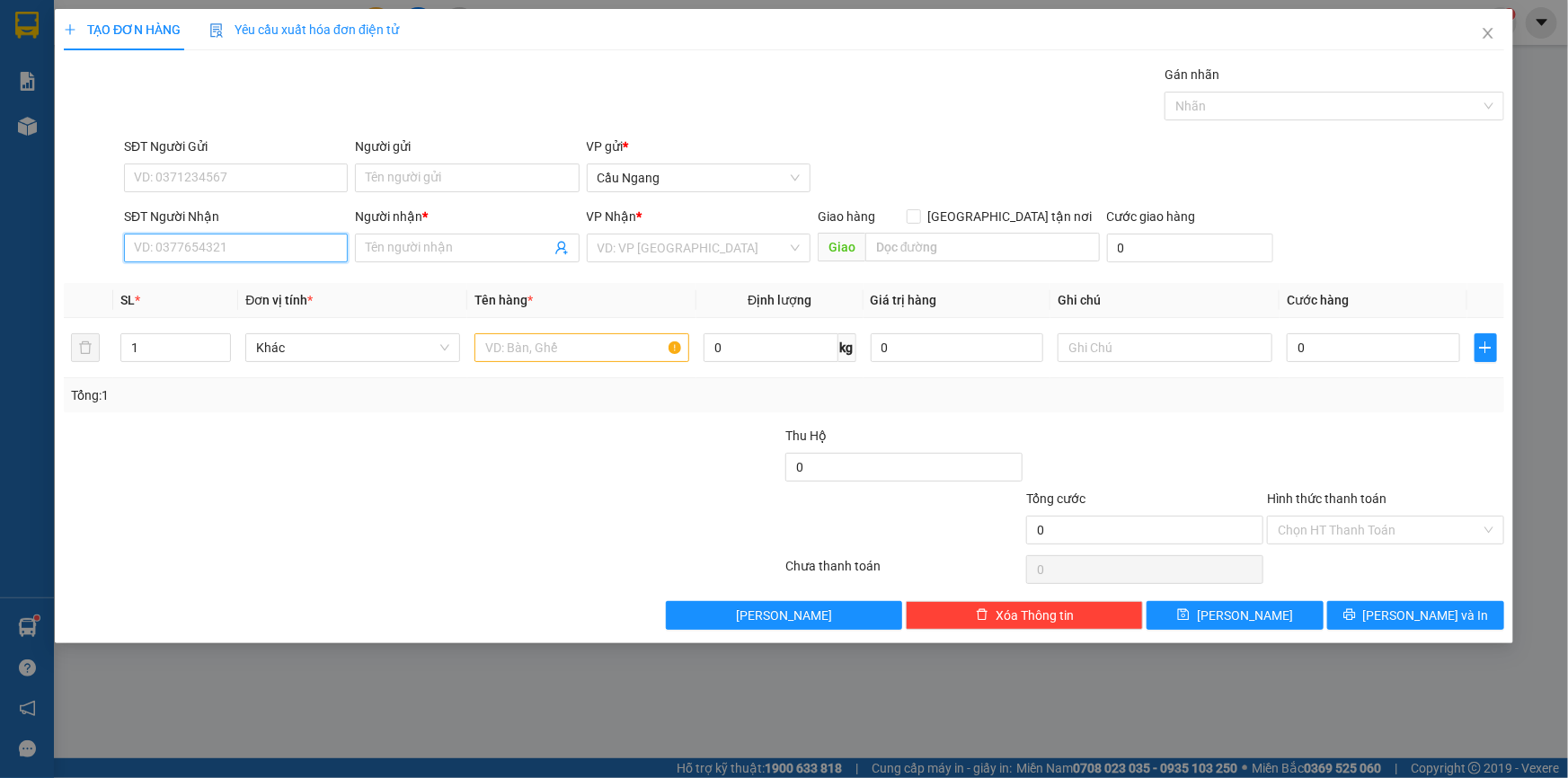
click at [185, 249] on input "SĐT Người Nhận" at bounding box center [235, 247] width 224 height 29
click at [242, 285] on div "0858061163 - [PERSON_NAME]" at bounding box center [236, 283] width 203 height 20
type input "0858061163"
type input "[PERSON_NAME]"
type input "0858061163"
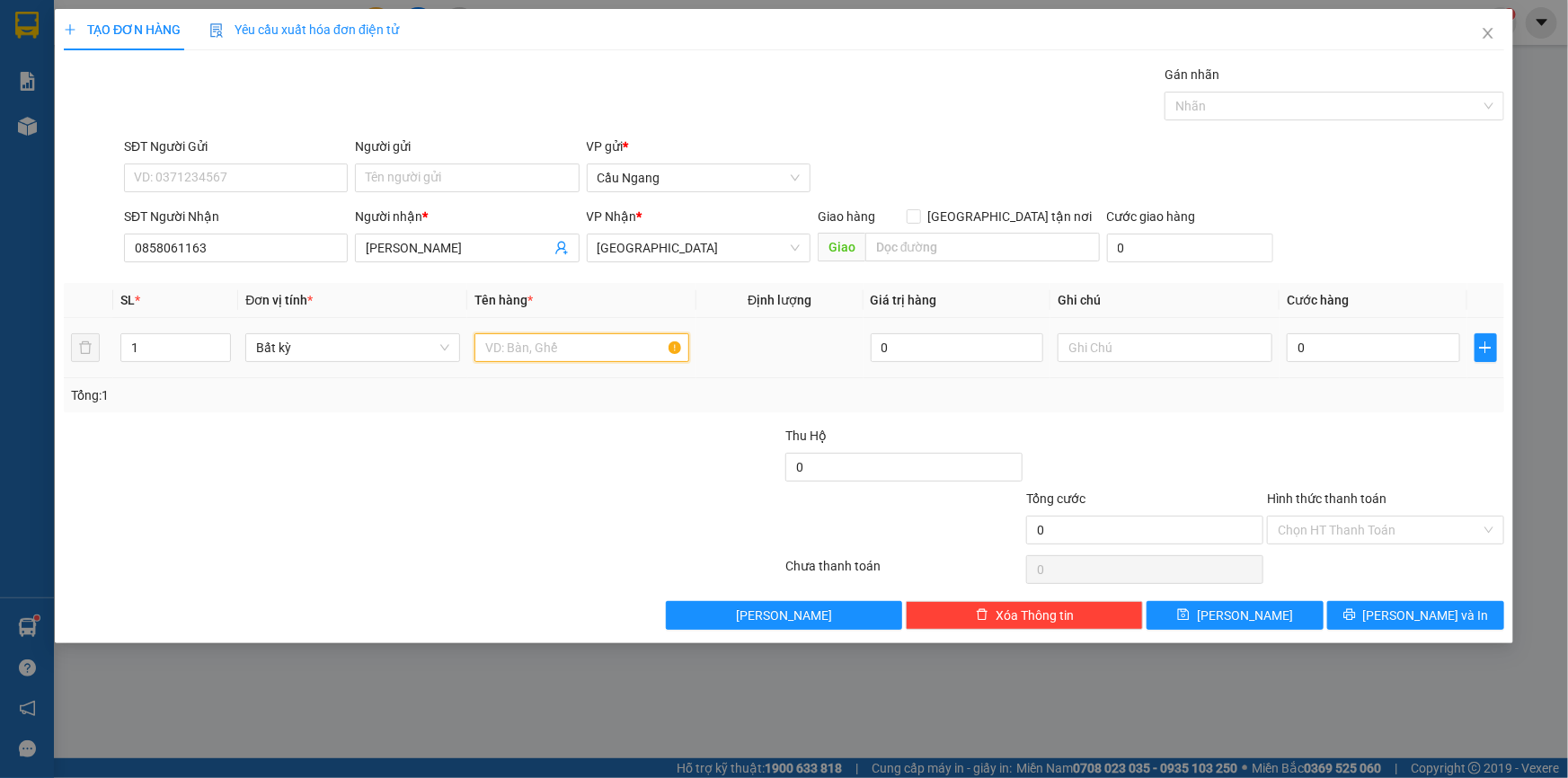
click at [543, 349] on input "text" at bounding box center [581, 347] width 215 height 29
type input "HS"
click at [1362, 352] on input "0" at bounding box center [1373, 347] width 173 height 29
type input "2"
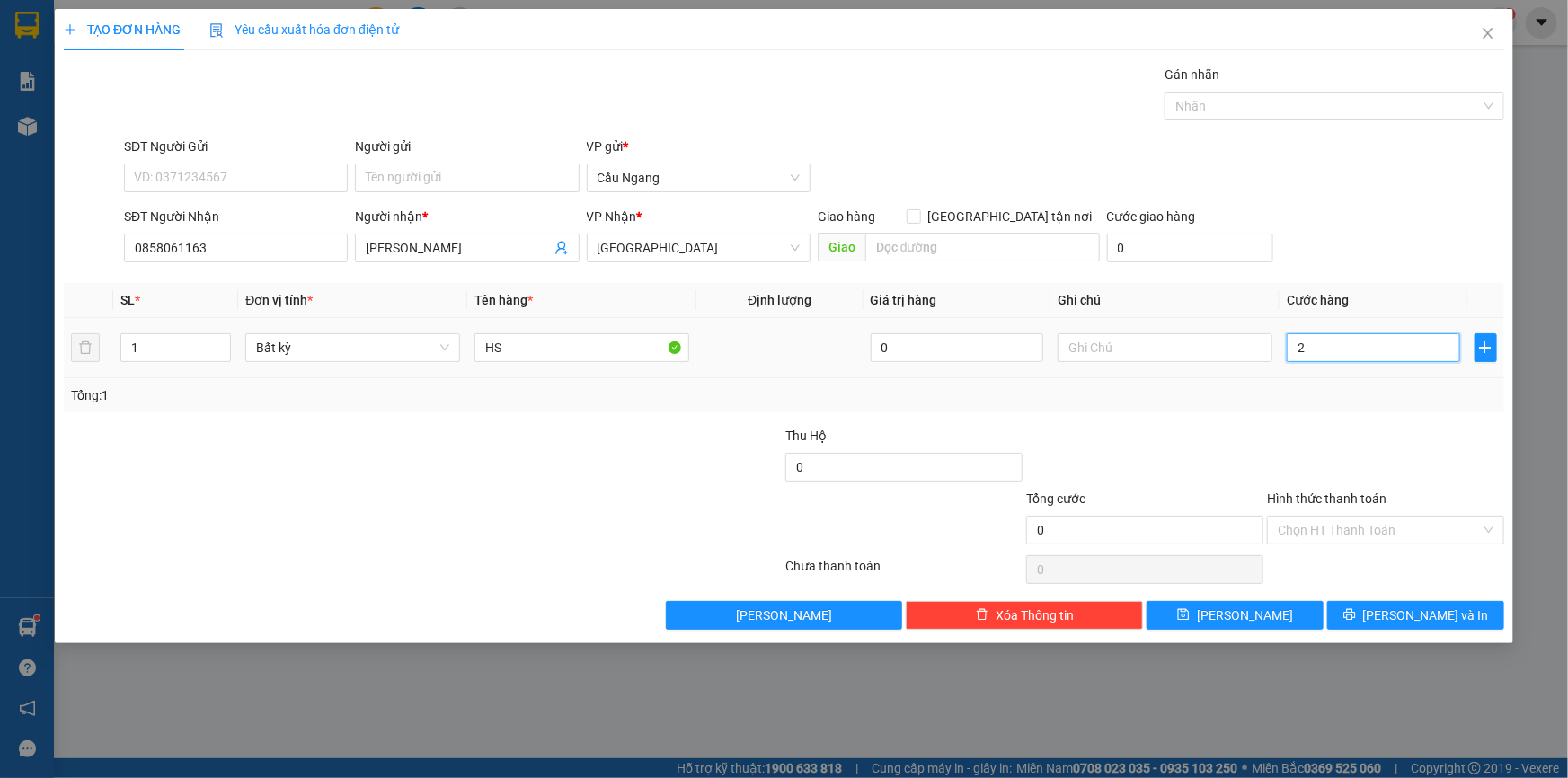
type input "2"
type input "20"
type input "200"
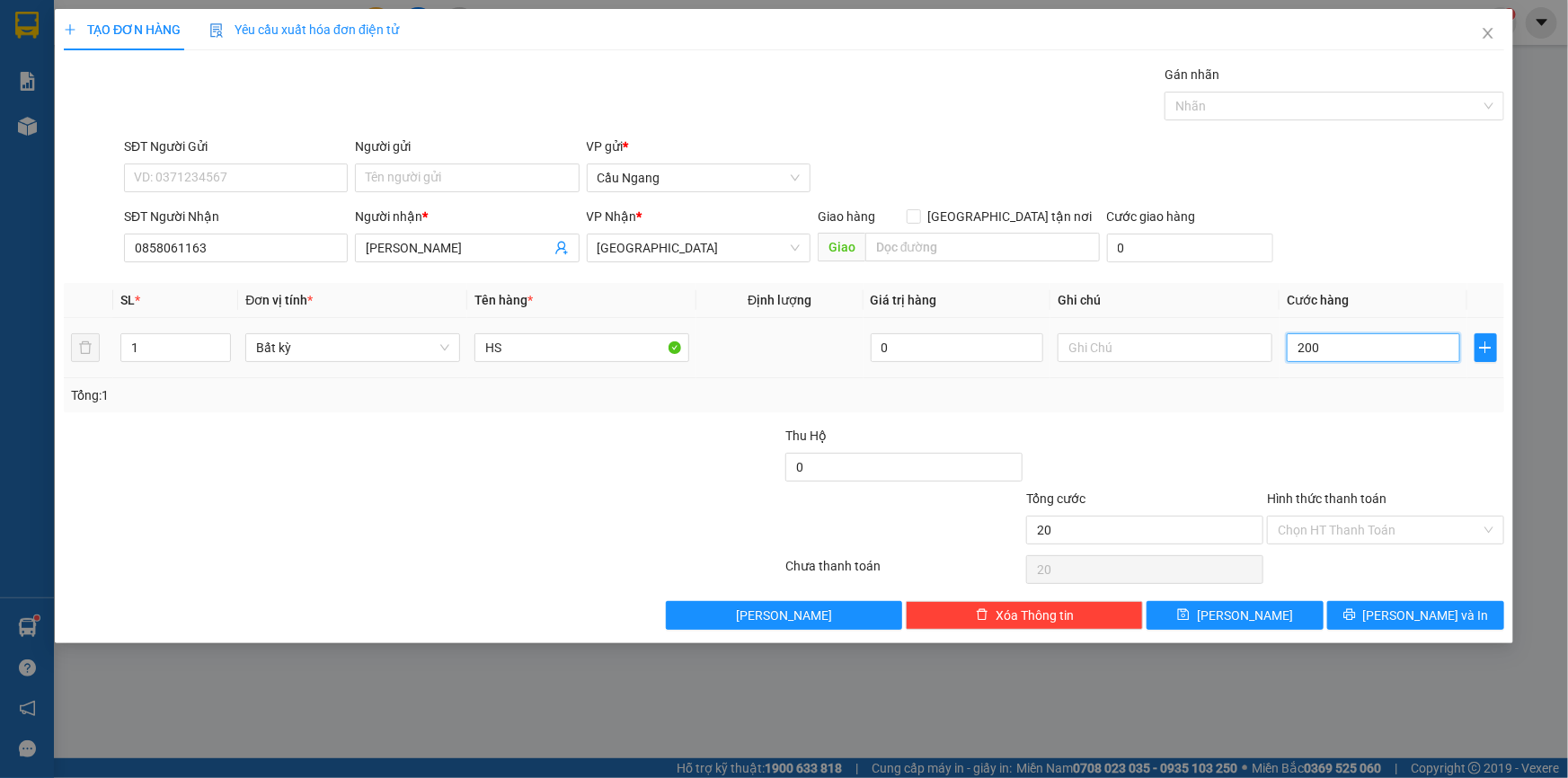
type input "200"
type input "2.000"
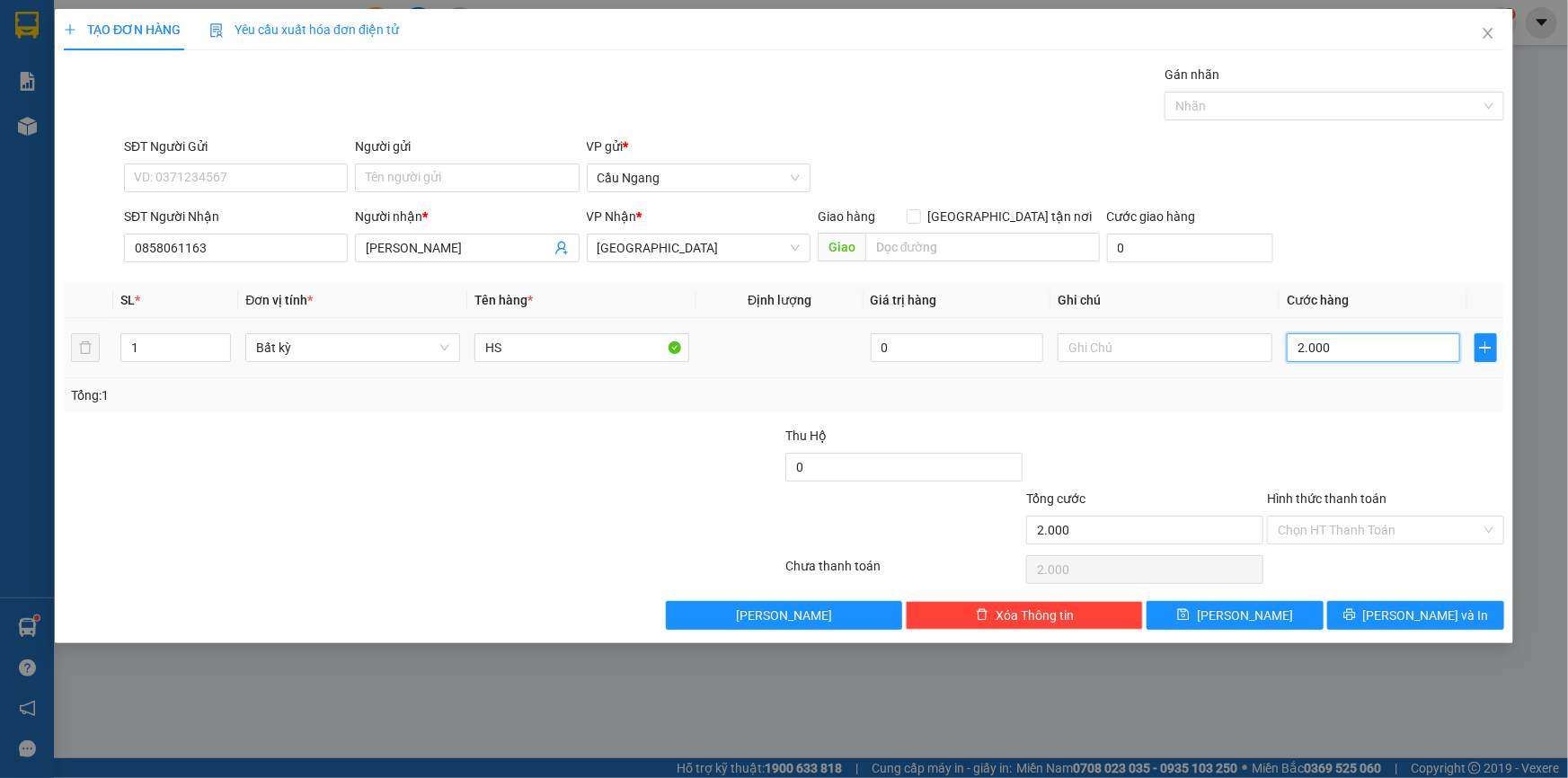
type input "20.000"
click at [1348, 531] on input "Hình thức thanh toán" at bounding box center [1379, 530] width 203 height 27
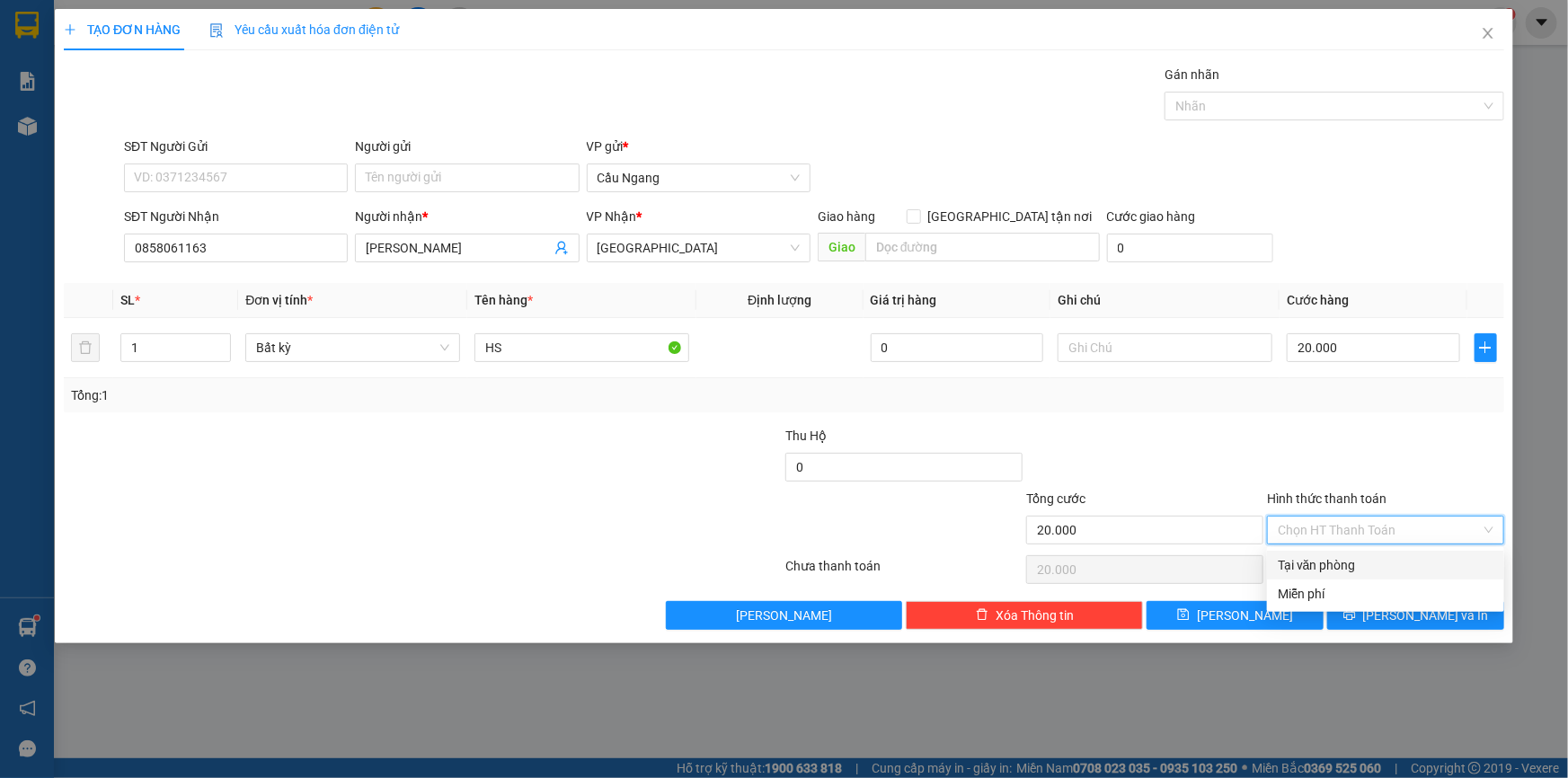
click at [1349, 557] on div "Tại văn phòng" at bounding box center [1385, 564] width 216 height 20
type input "0"
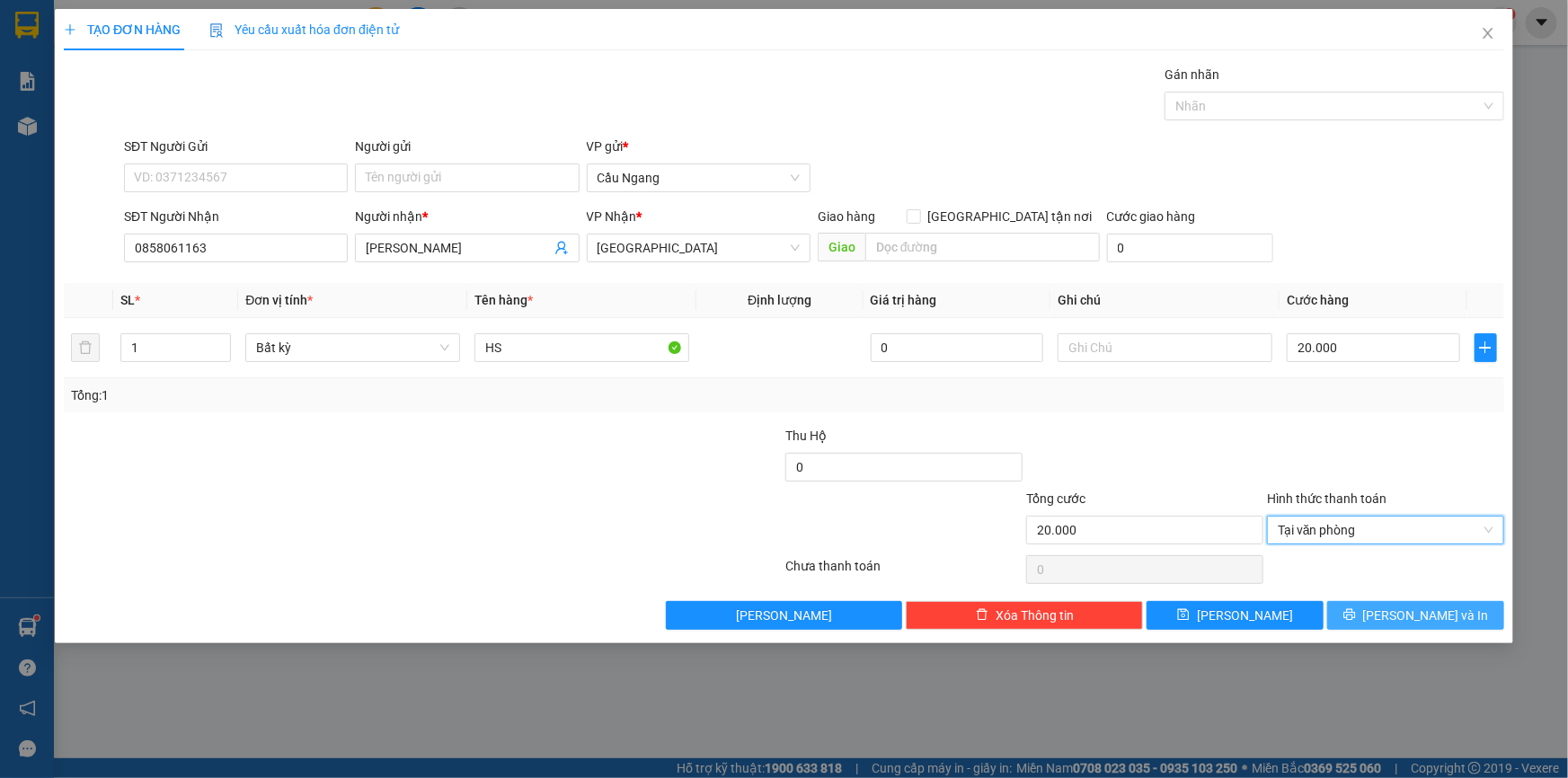
click at [1394, 609] on button "[PERSON_NAME] và In" at bounding box center [1415, 615] width 177 height 29
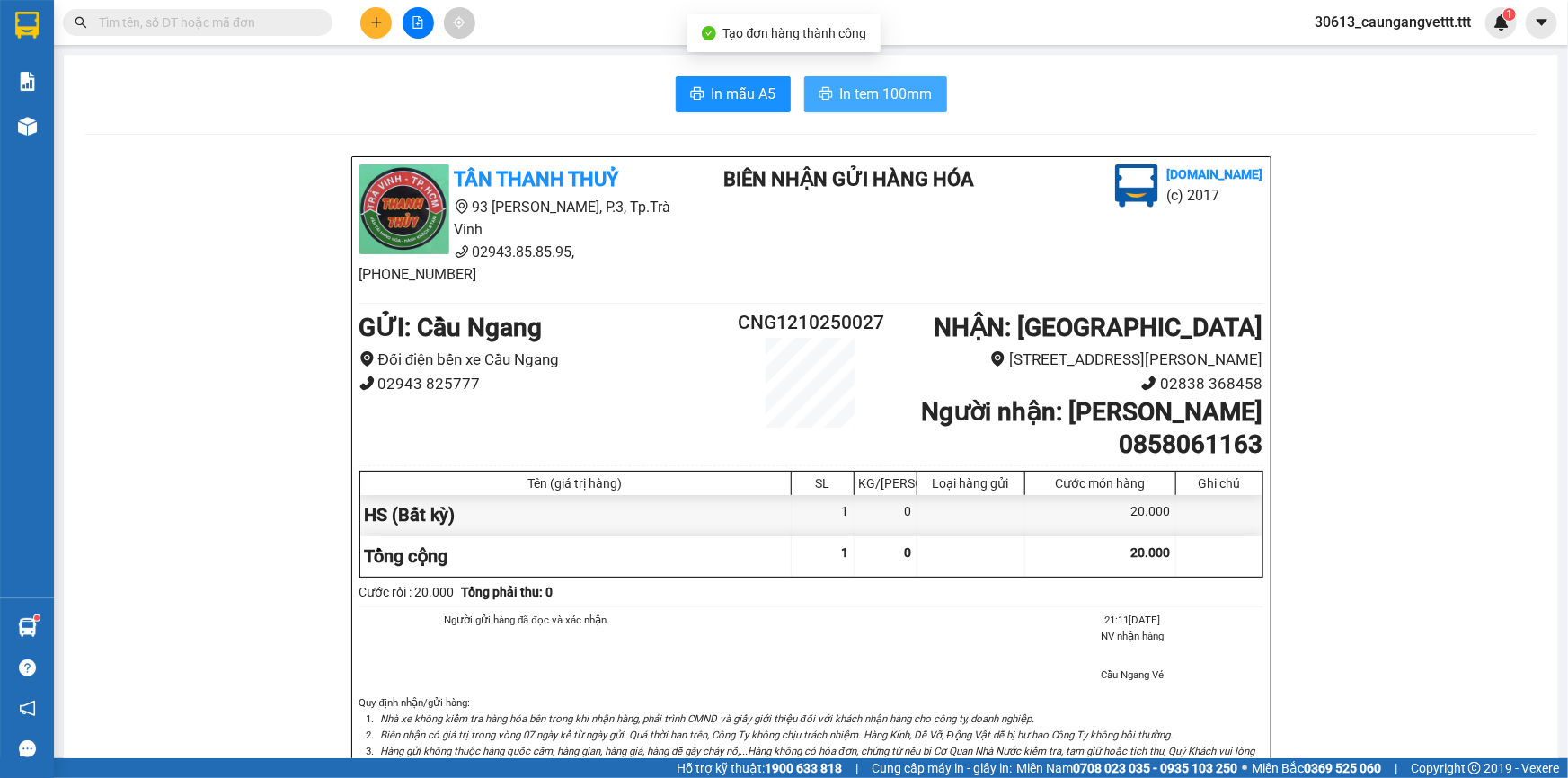
click at [870, 91] on span "In tem 100mm" at bounding box center [886, 94] width 93 height 22
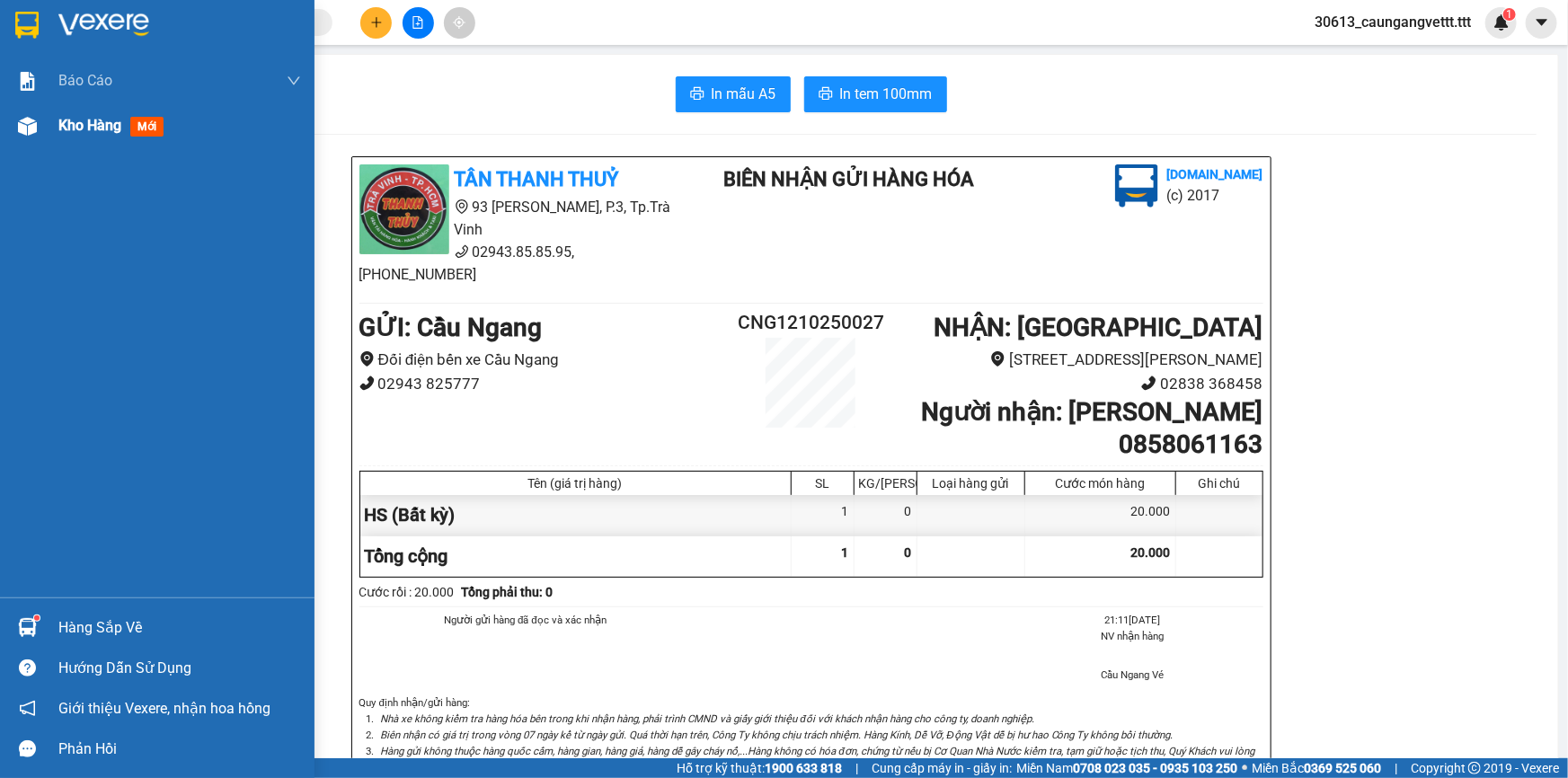
click at [68, 124] on span "Kho hàng" at bounding box center [89, 126] width 63 height 17
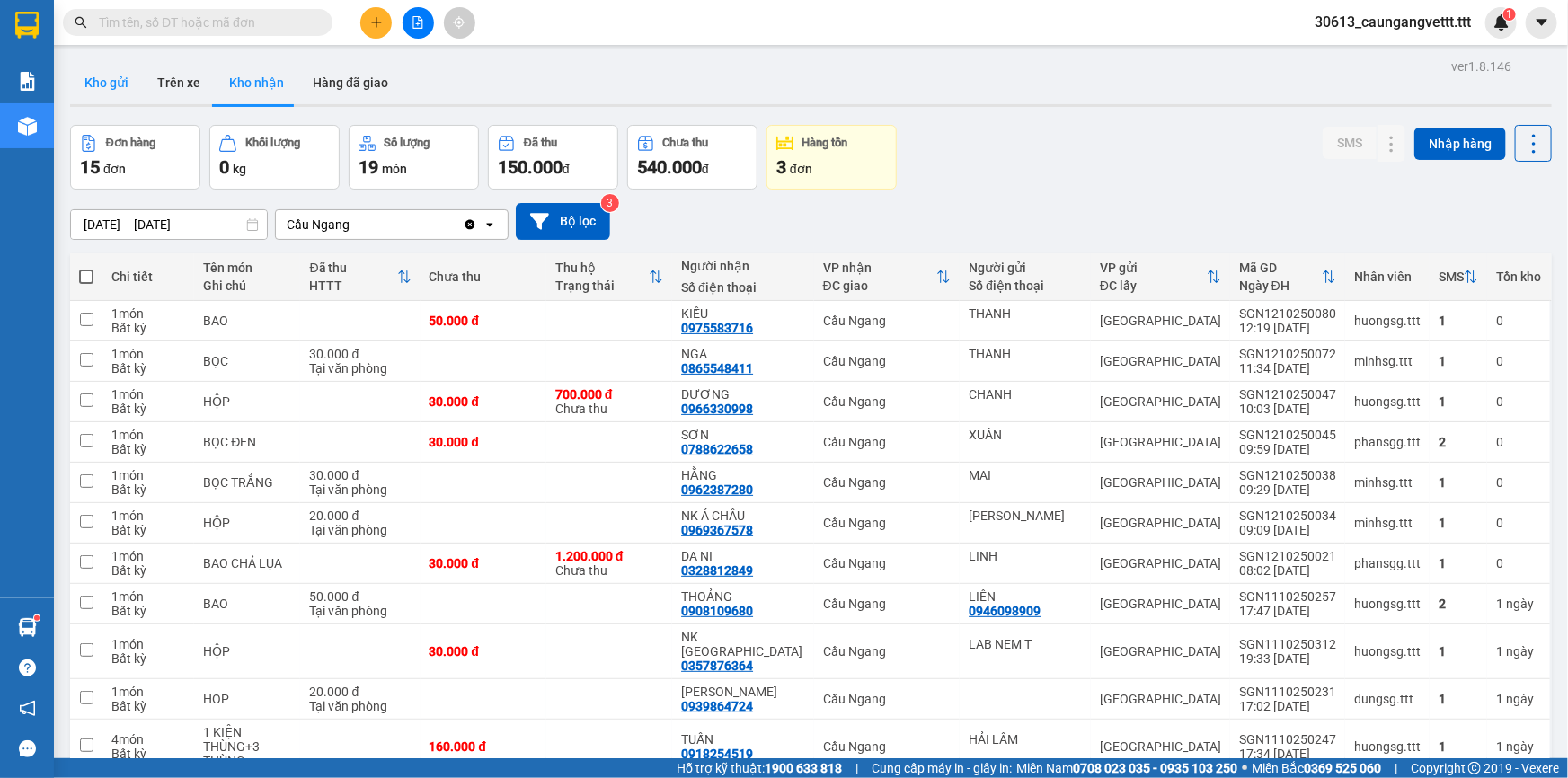
click at [113, 81] on button "Kho gửi" at bounding box center [107, 82] width 73 height 43
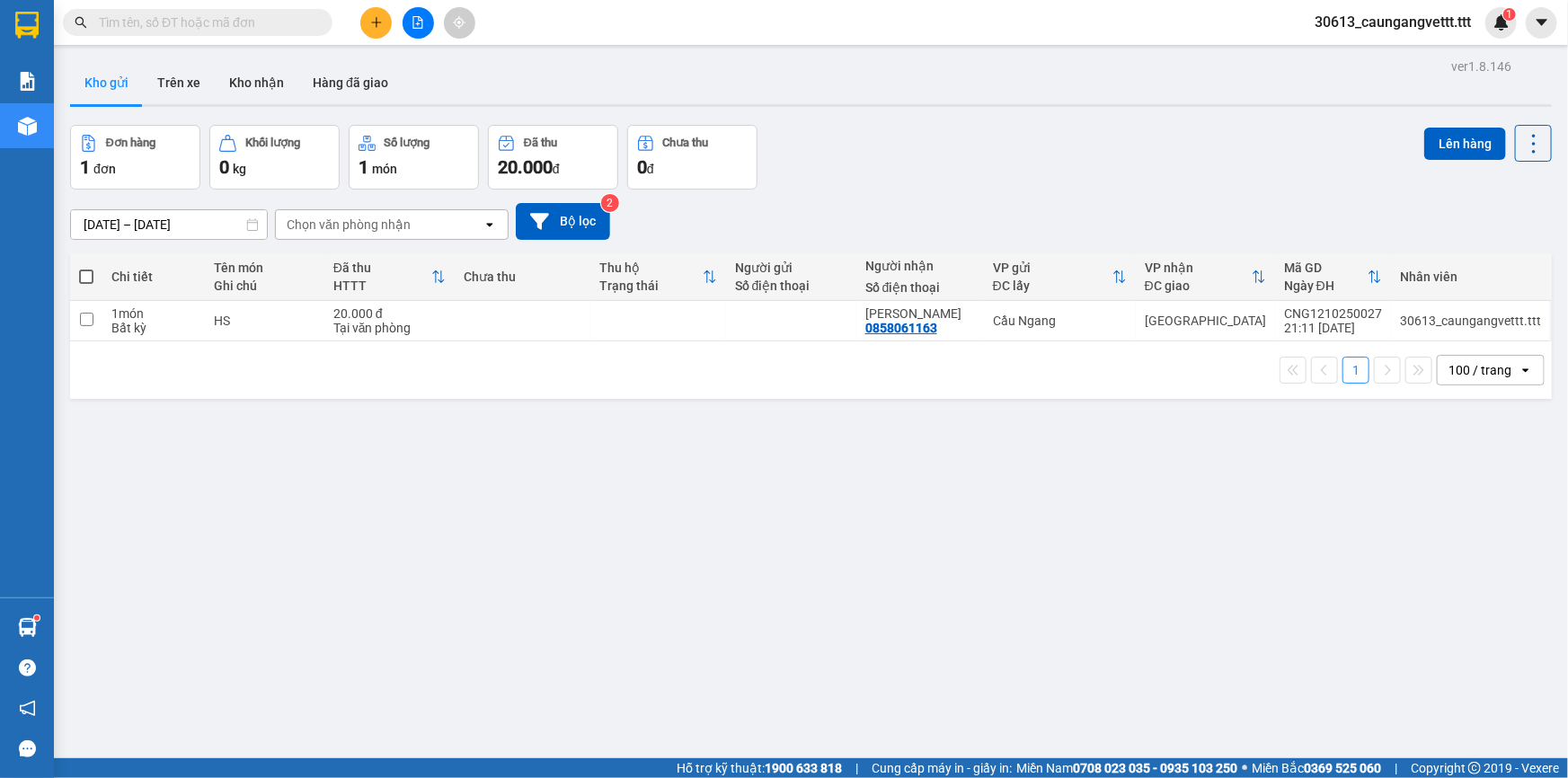
click at [85, 276] on span at bounding box center [85, 276] width 14 height 14
click at [86, 267] on input "checkbox" at bounding box center [86, 267] width 0 height 0
checkbox input "true"
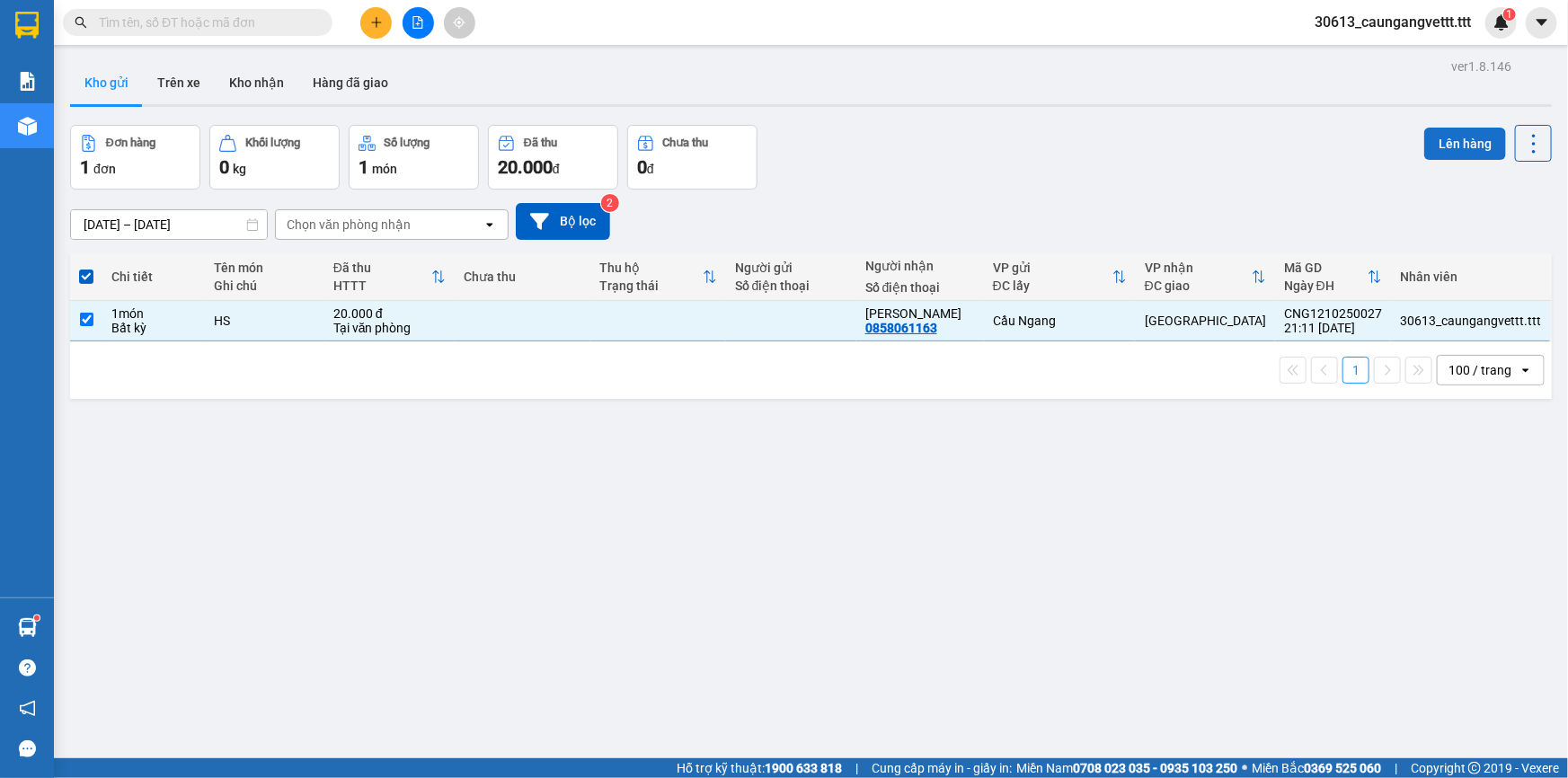
click at [1446, 142] on button "Lên hàng" at bounding box center [1464, 143] width 82 height 32
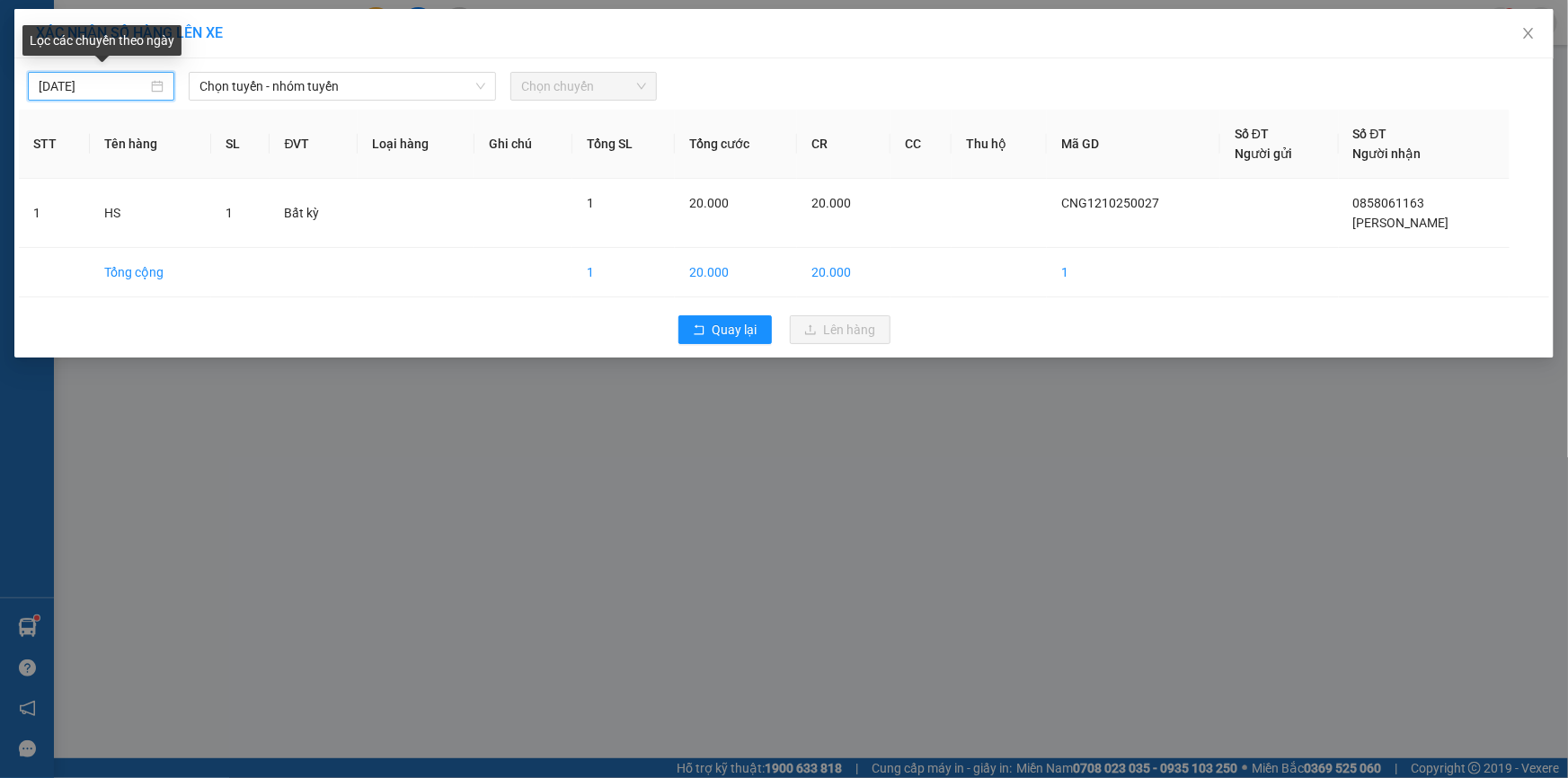
click at [54, 90] on input "[DATE]" at bounding box center [93, 85] width 109 height 20
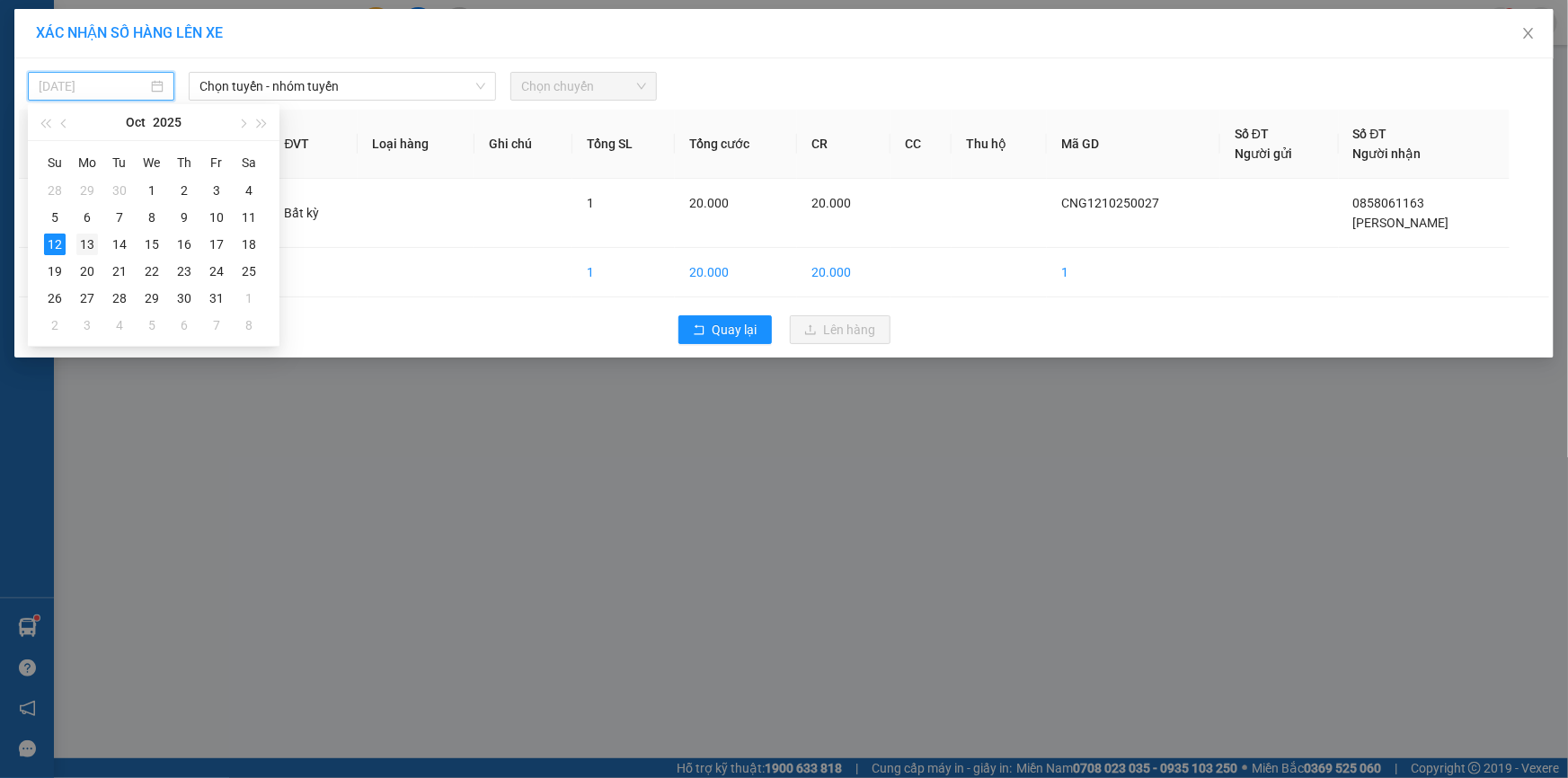
click at [85, 243] on div "13" at bounding box center [86, 244] width 22 height 22
type input "[DATE]"
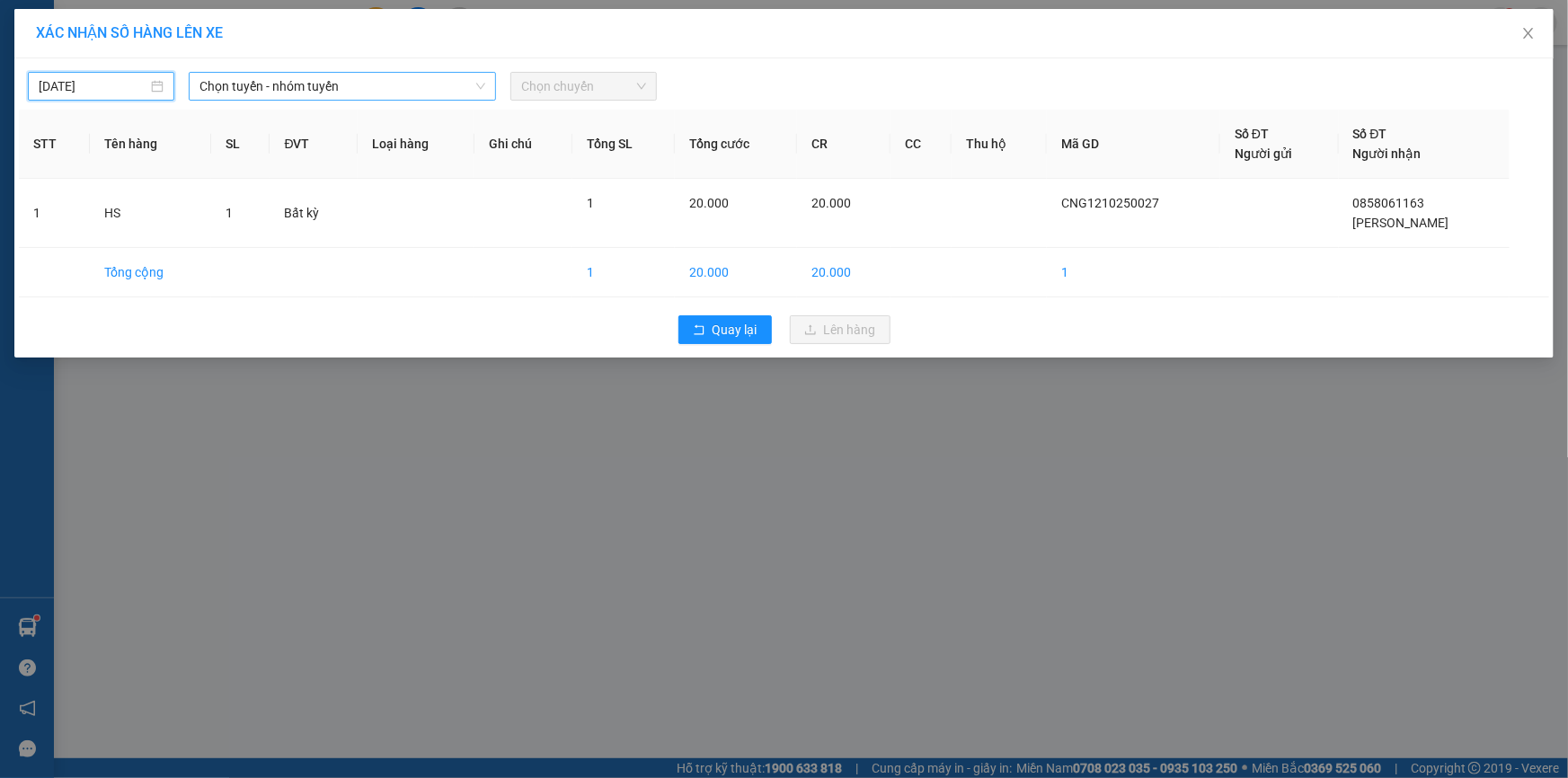
click at [237, 83] on span "Chọn tuyến - nhóm tuyến" at bounding box center [342, 86] width 286 height 27
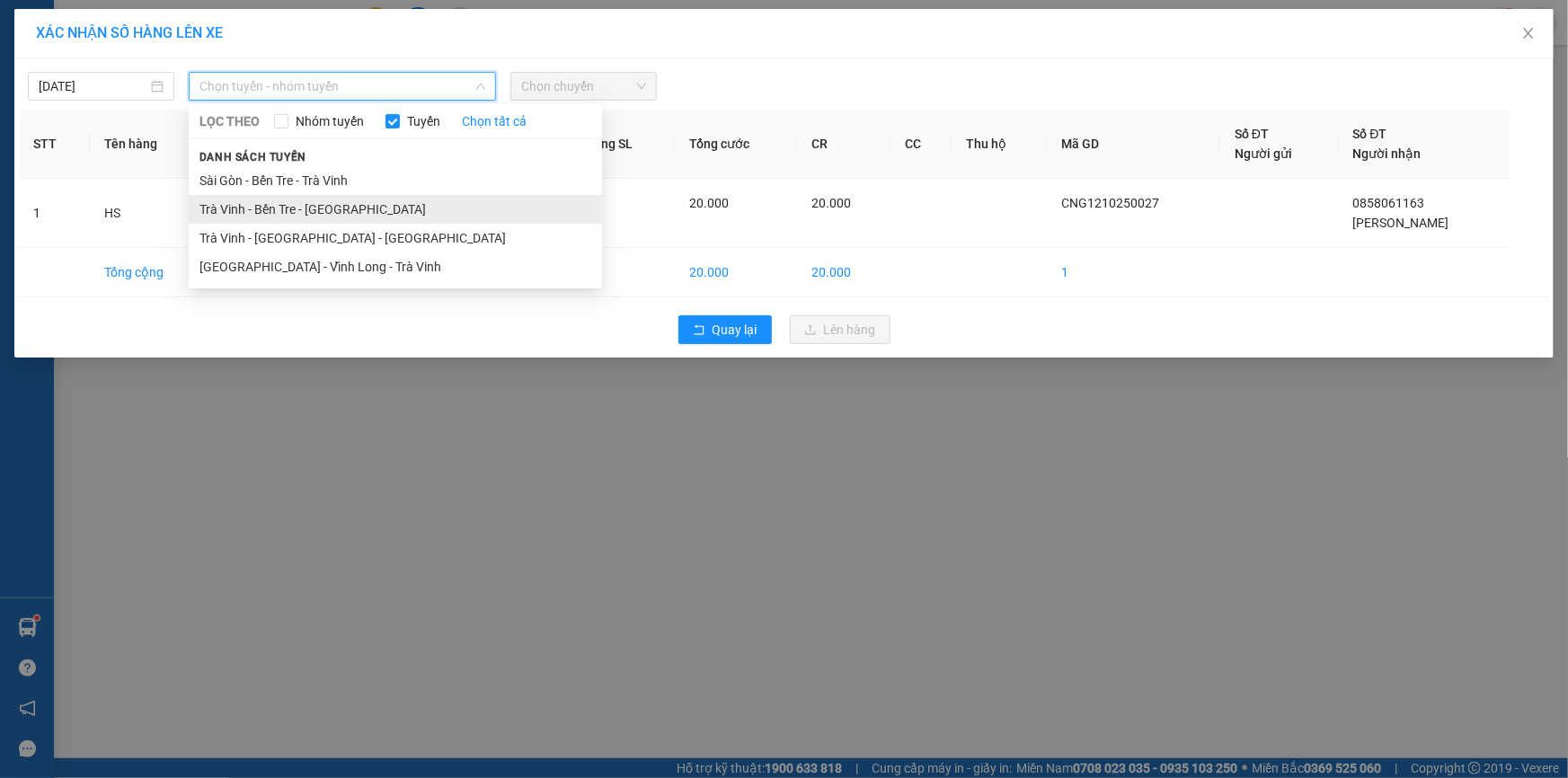
click at [293, 209] on li "Trà Vinh - Bến Tre - [GEOGRAPHIC_DATA]" at bounding box center [395, 209] width 414 height 29
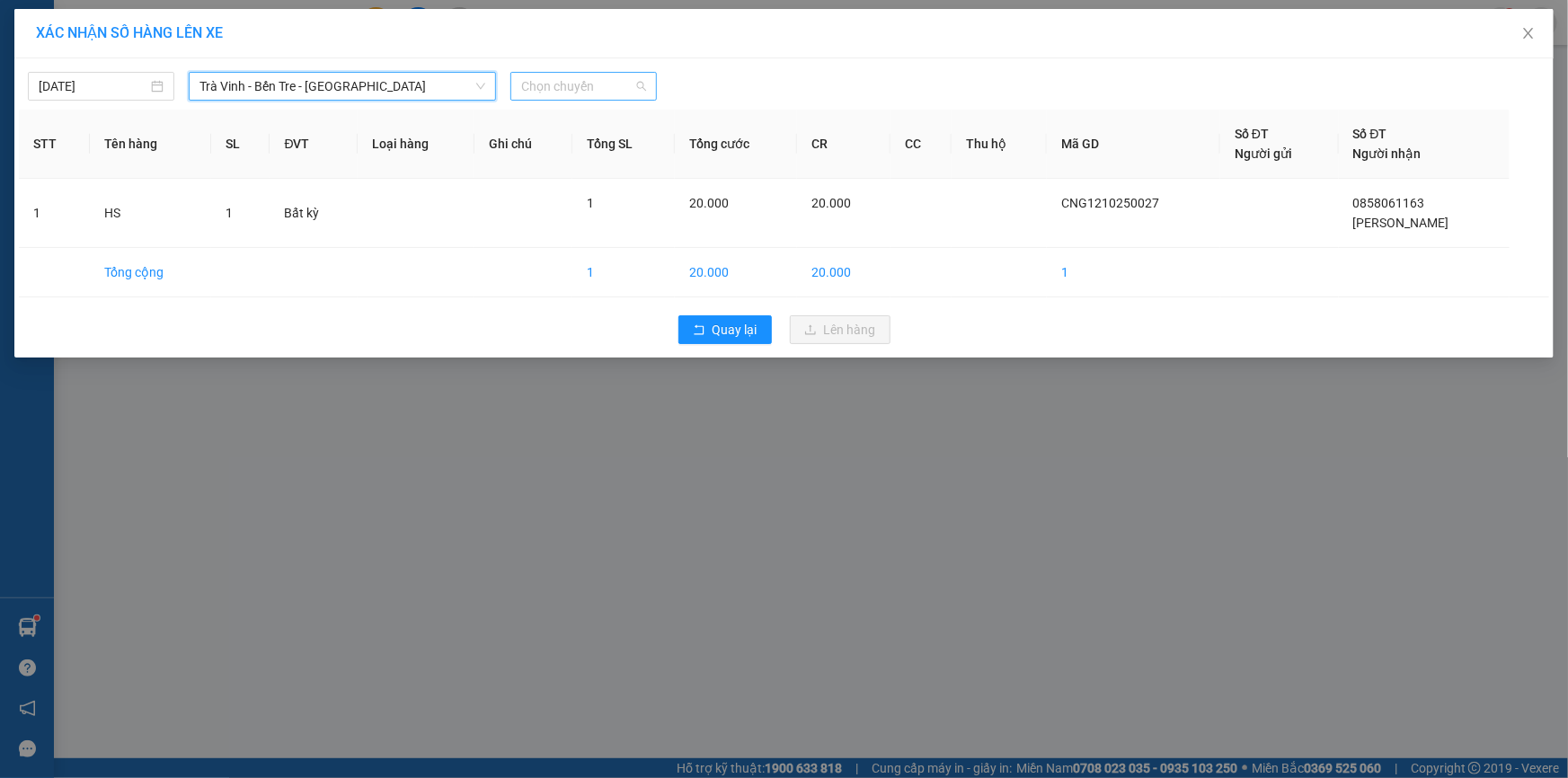
click at [547, 88] on span "Chọn chuyến" at bounding box center [583, 86] width 125 height 27
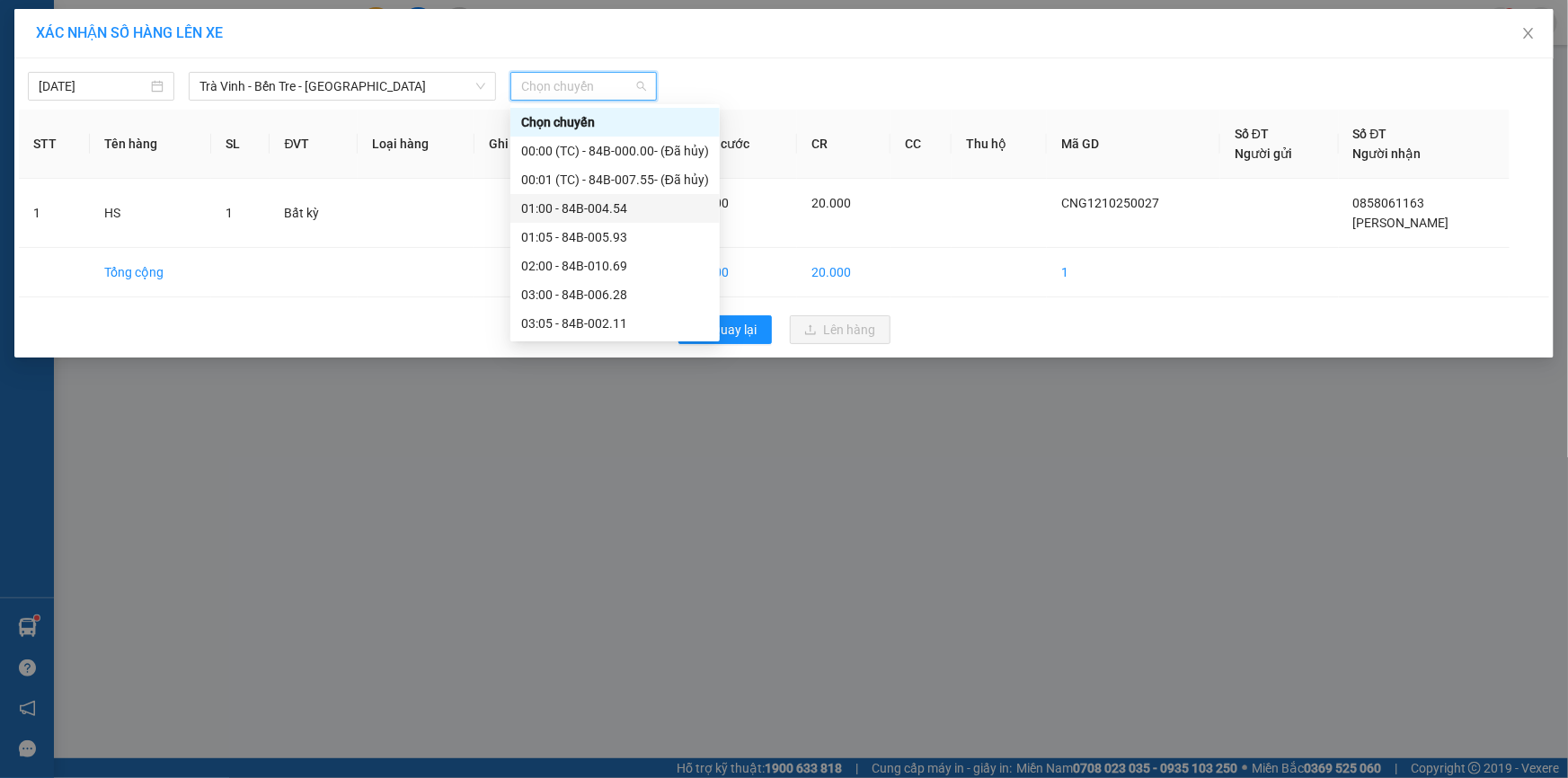
click at [583, 212] on div "01:00 - 84B-004.54" at bounding box center [615, 208] width 188 height 20
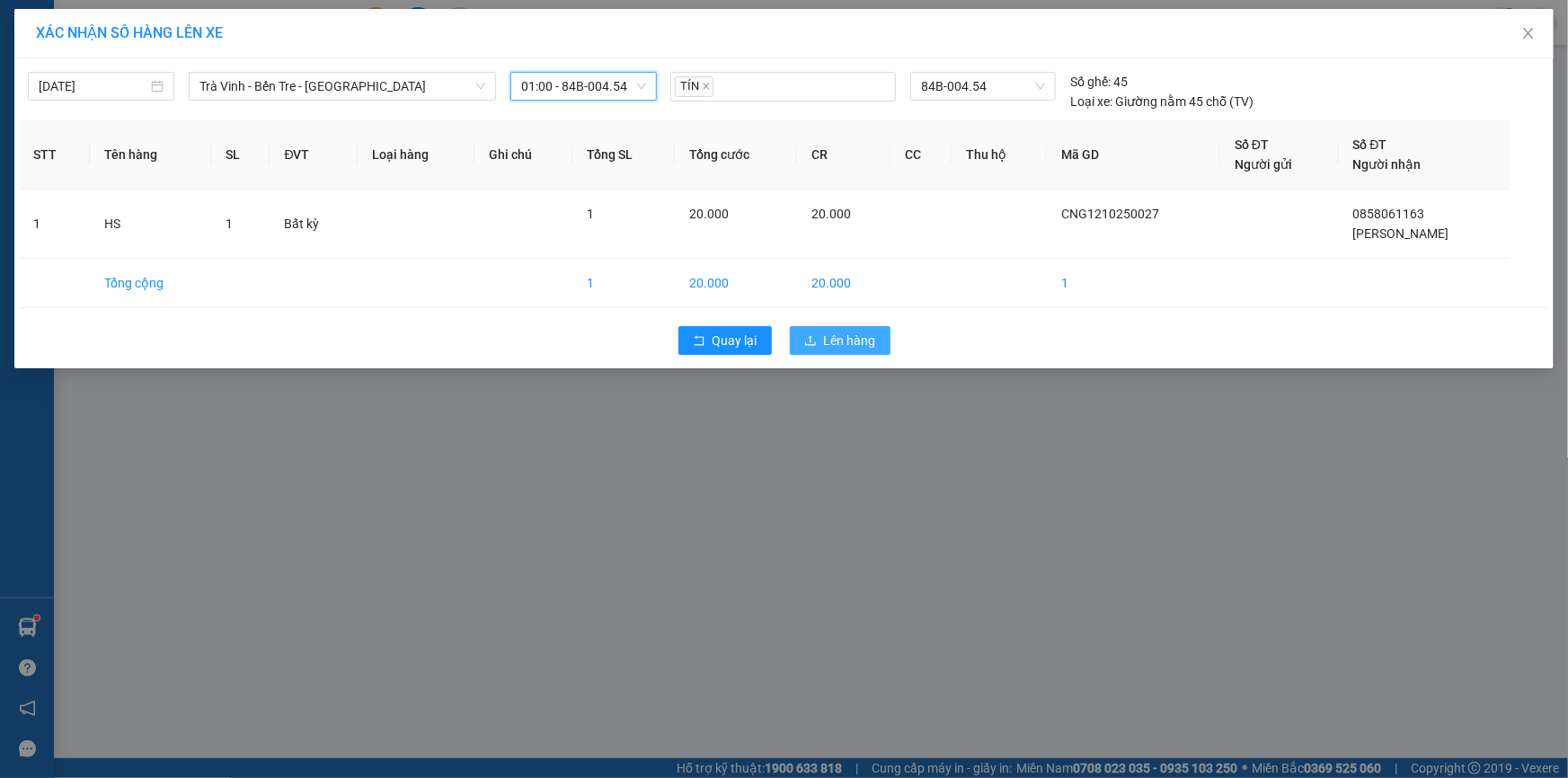
click at [864, 347] on span "Lên hàng" at bounding box center [850, 340] width 53 height 20
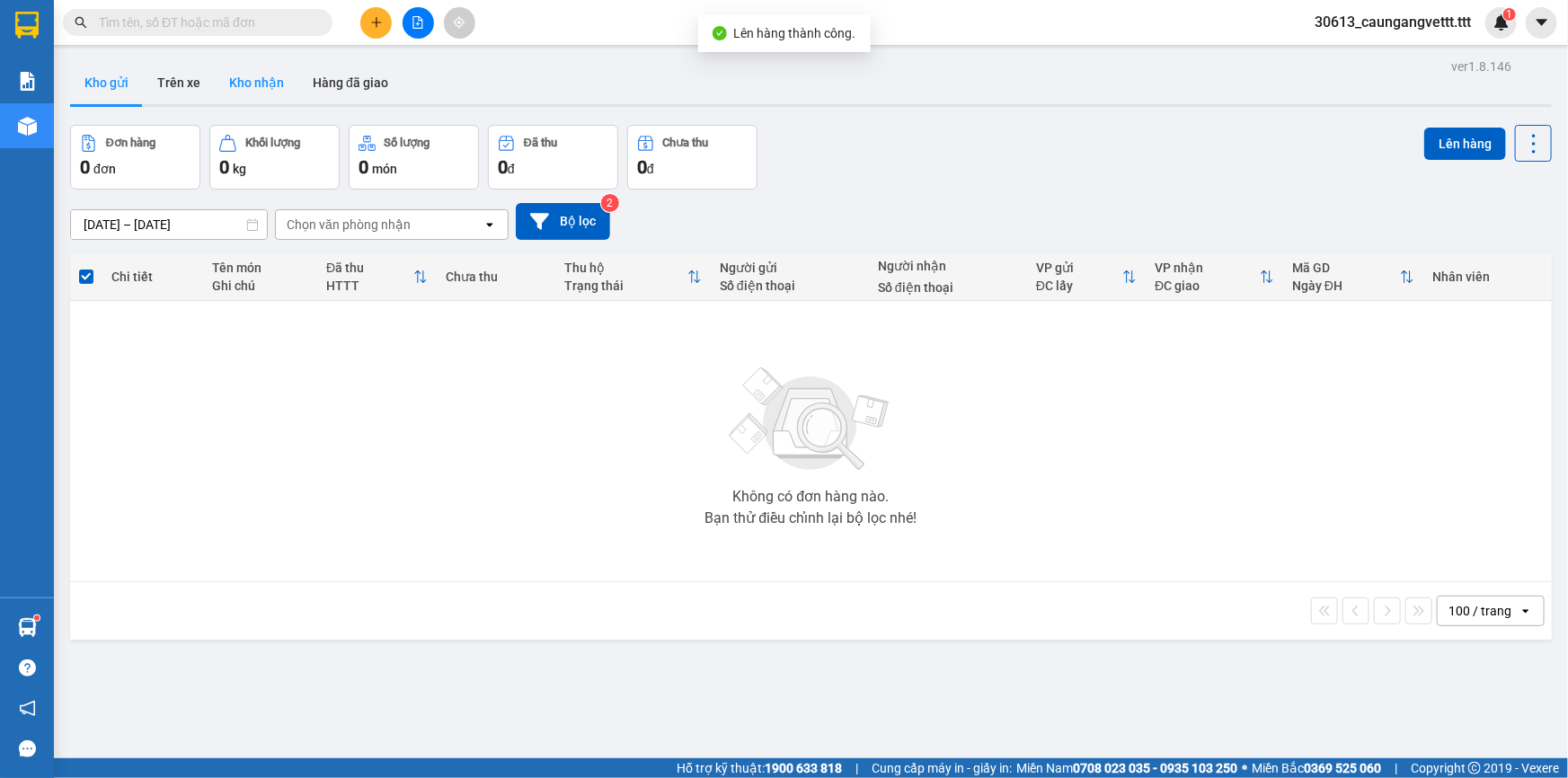
click at [245, 79] on button "Kho nhận" at bounding box center [256, 82] width 83 height 43
